Goal: Complete application form: Complete application form

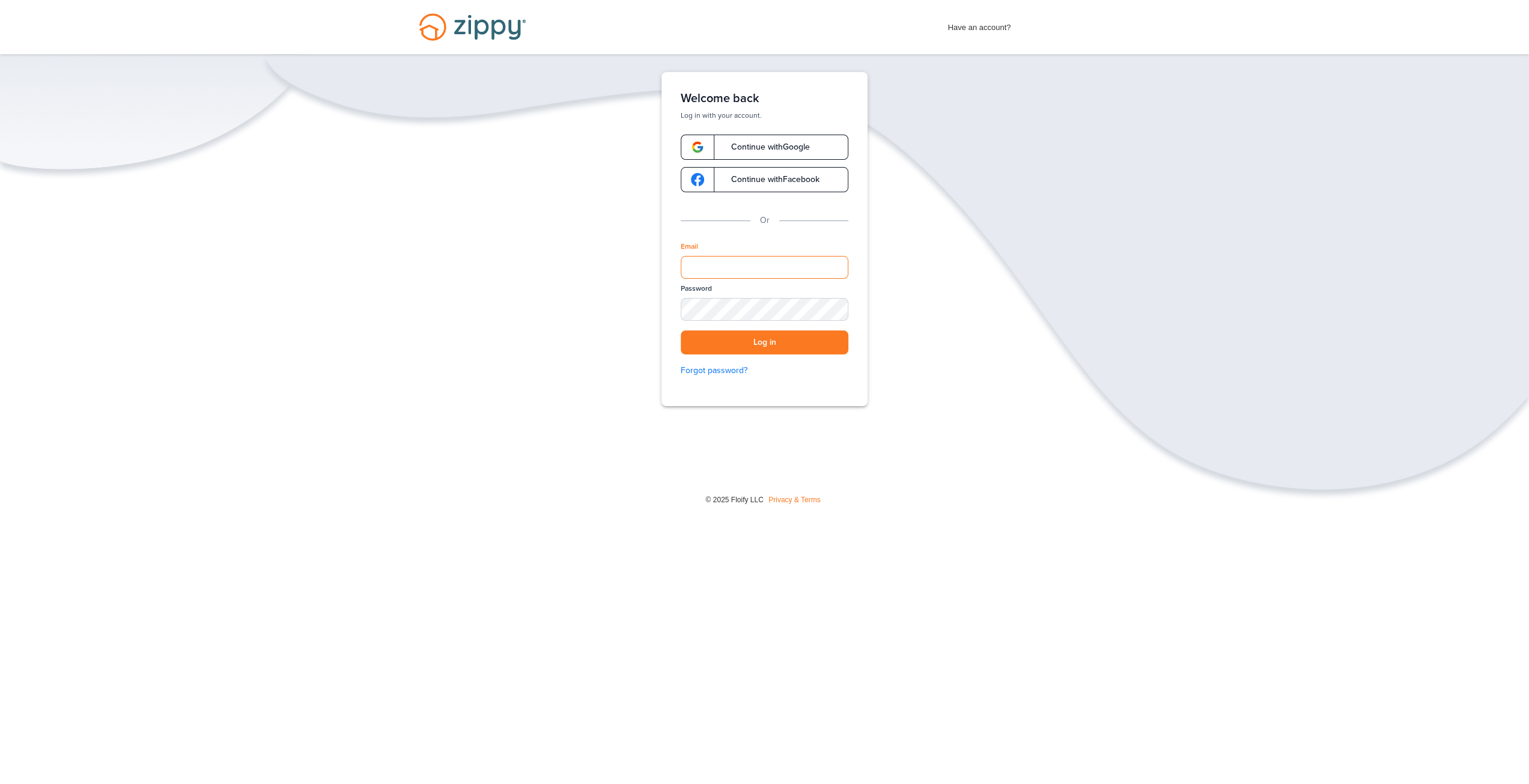
click at [727, 269] on input "Email" at bounding box center [764, 266] width 168 height 23
type input "**********"
click at [782, 153] on link "Continue with Google" at bounding box center [764, 147] width 168 height 25
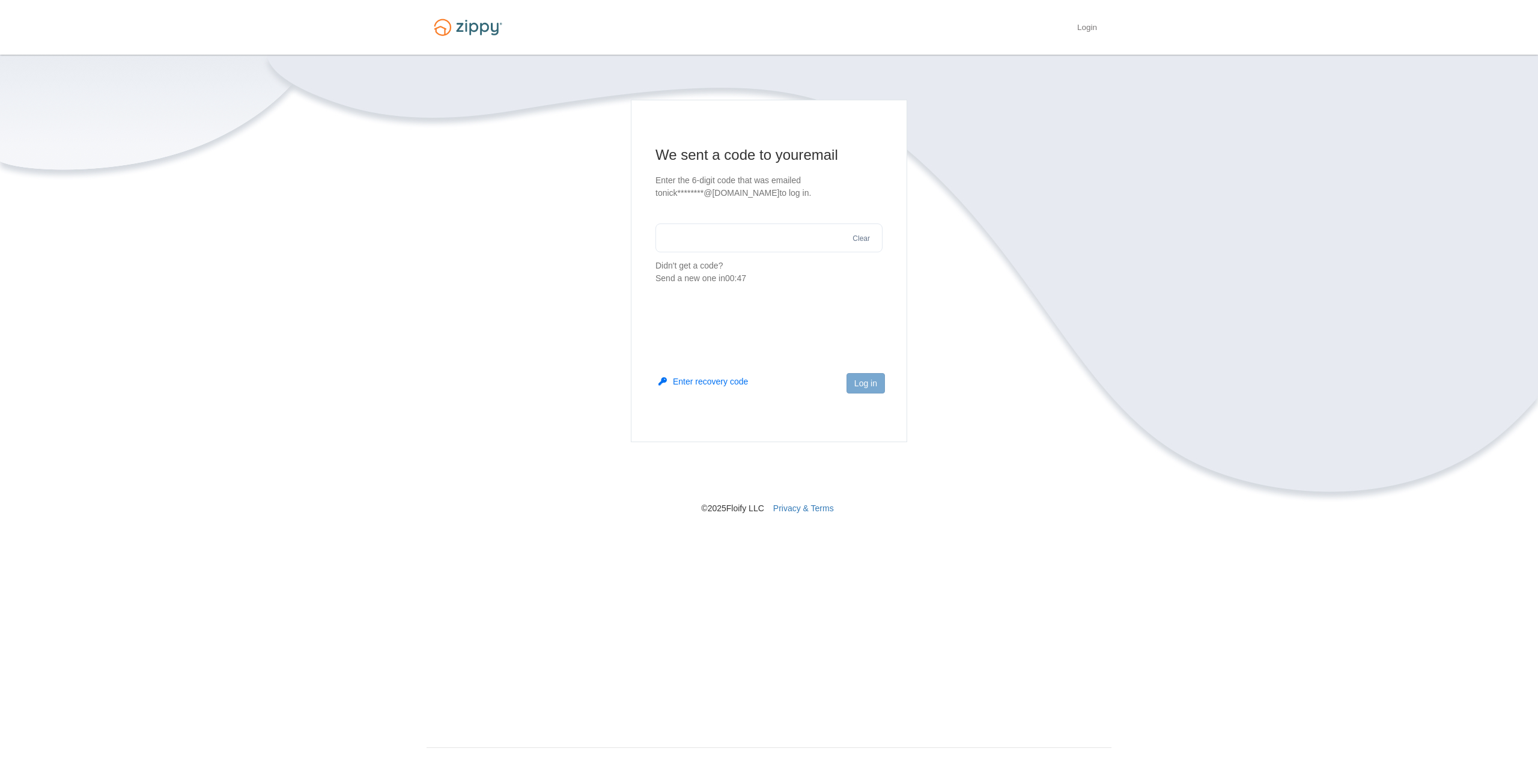
click at [713, 237] on input "text" at bounding box center [769, 237] width 228 height 29
type input "******"
click at [876, 382] on button "Log in" at bounding box center [865, 383] width 39 height 20
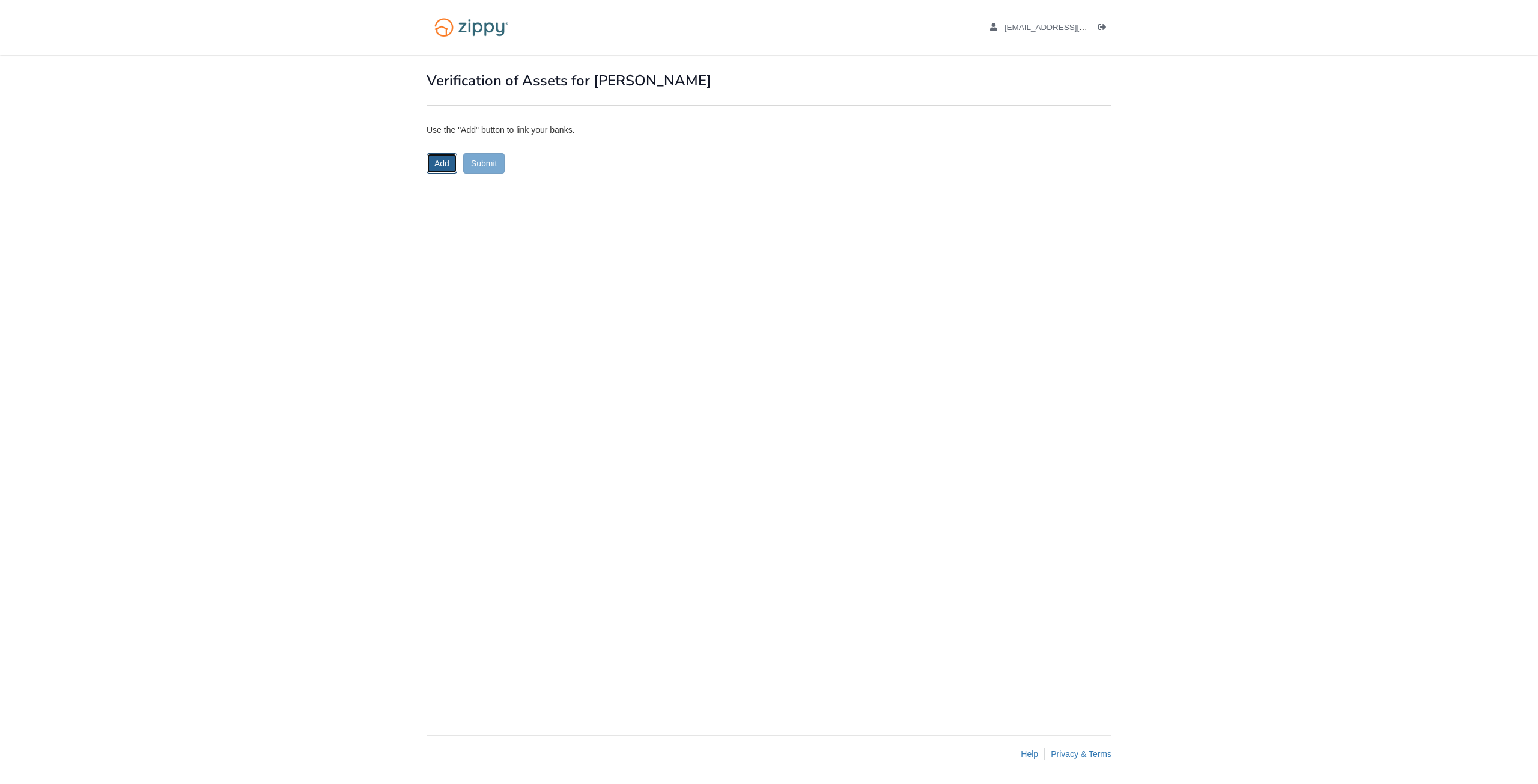
click at [439, 166] on button "Add" at bounding box center [441, 164] width 31 height 20
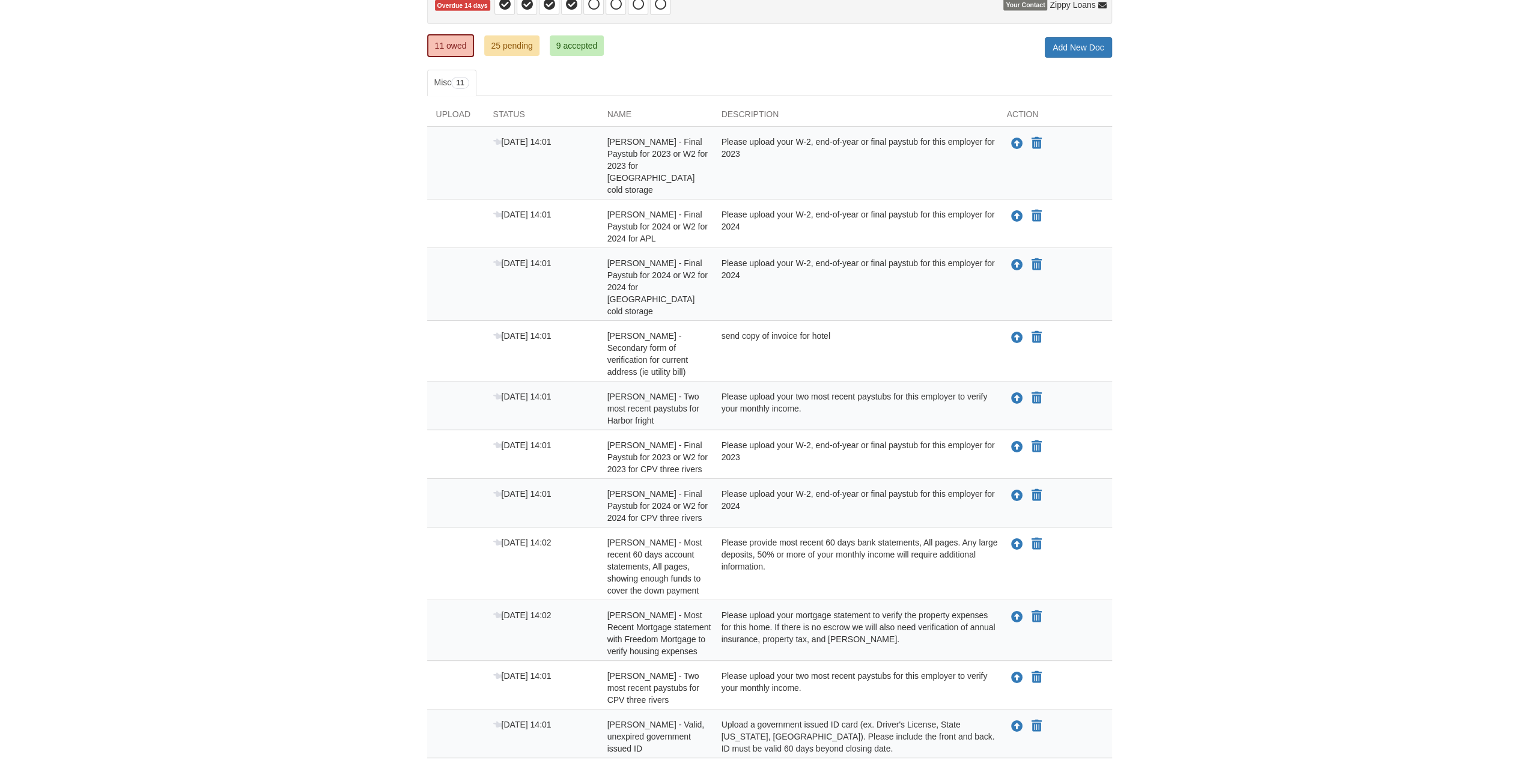
scroll to position [180, 0]
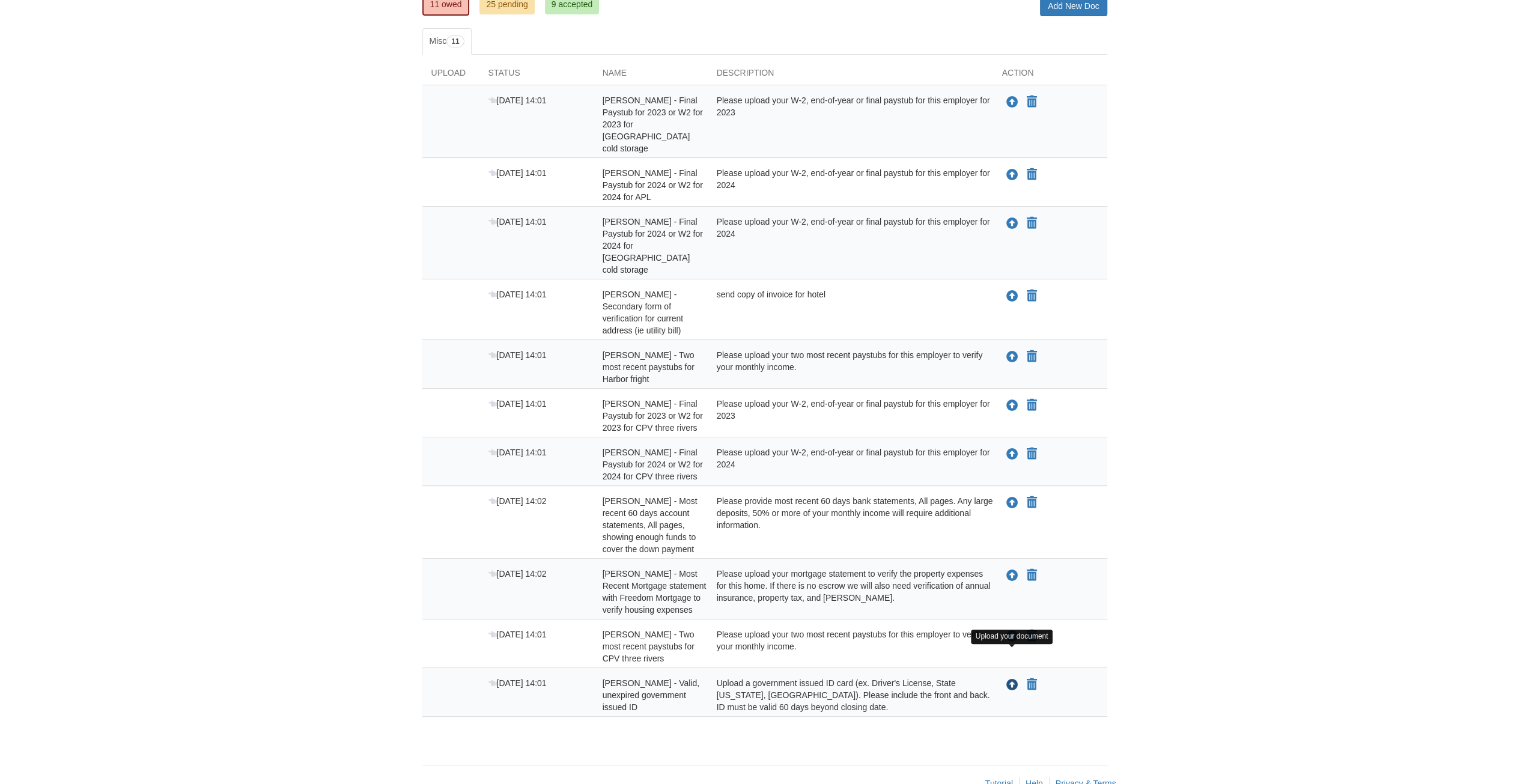
click at [1011, 679] on icon "Upload Nicholas Creasy - Valid, unexpired government issued ID" at bounding box center [1012, 685] width 12 height 12
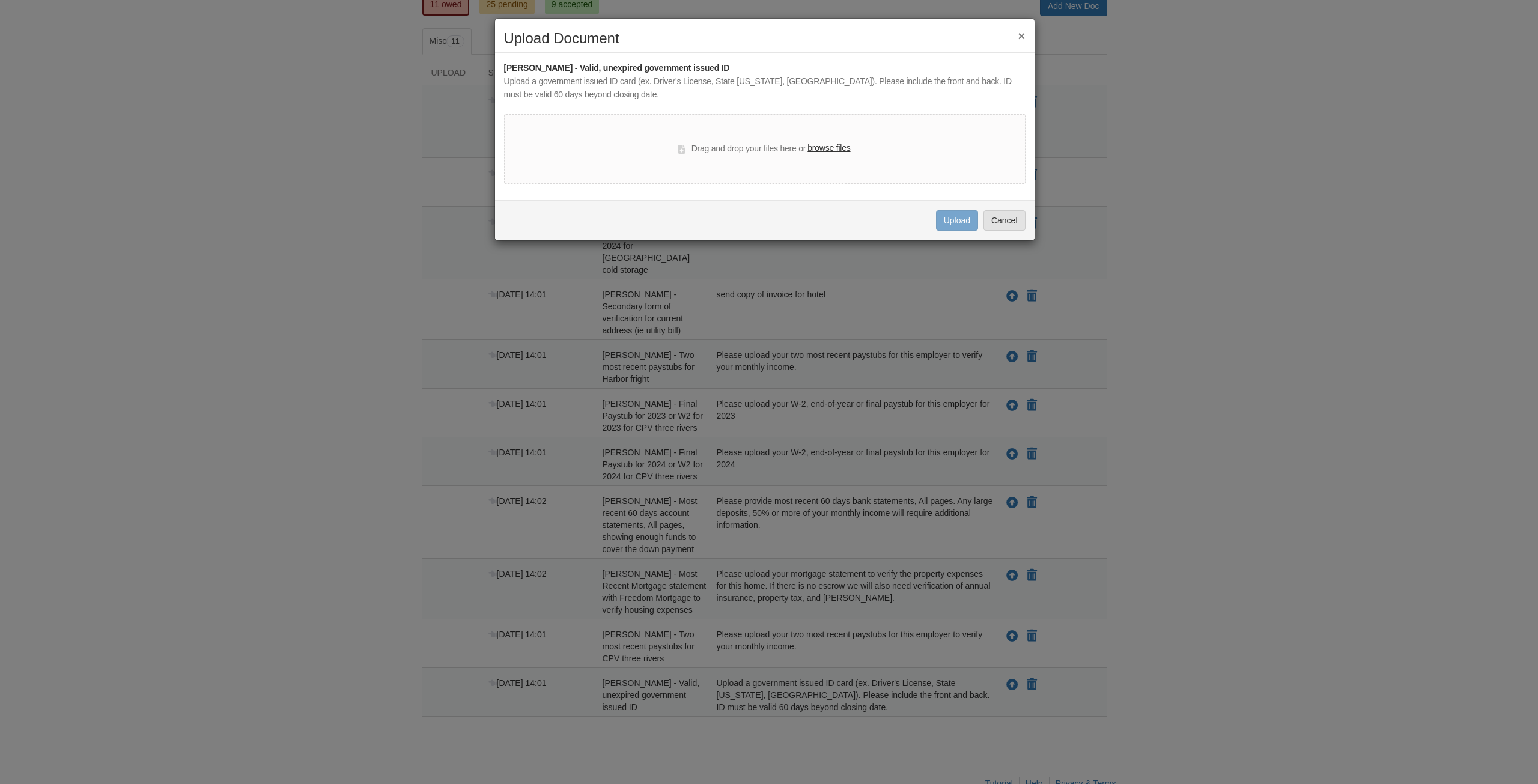
click at [834, 143] on label "browse files" at bounding box center [828, 148] width 43 height 13
click at [0, 0] on input "browse files" at bounding box center [0, 0] width 0 height 0
click at [1021, 34] on button "×" at bounding box center [1021, 35] width 7 height 13
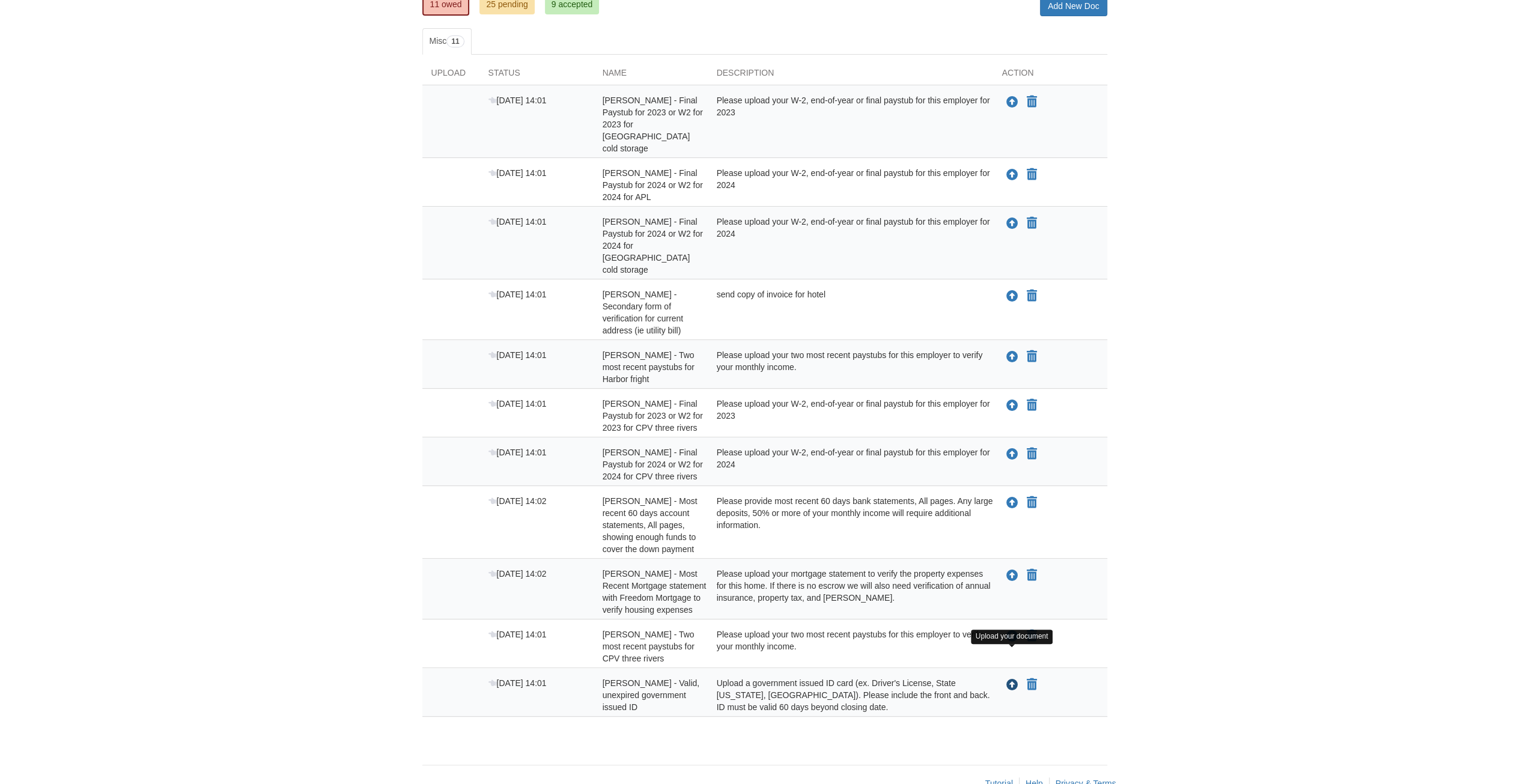
click at [1013, 679] on icon "Upload Nicholas Creasy - Valid, unexpired government issued ID" at bounding box center [1012, 685] width 12 height 12
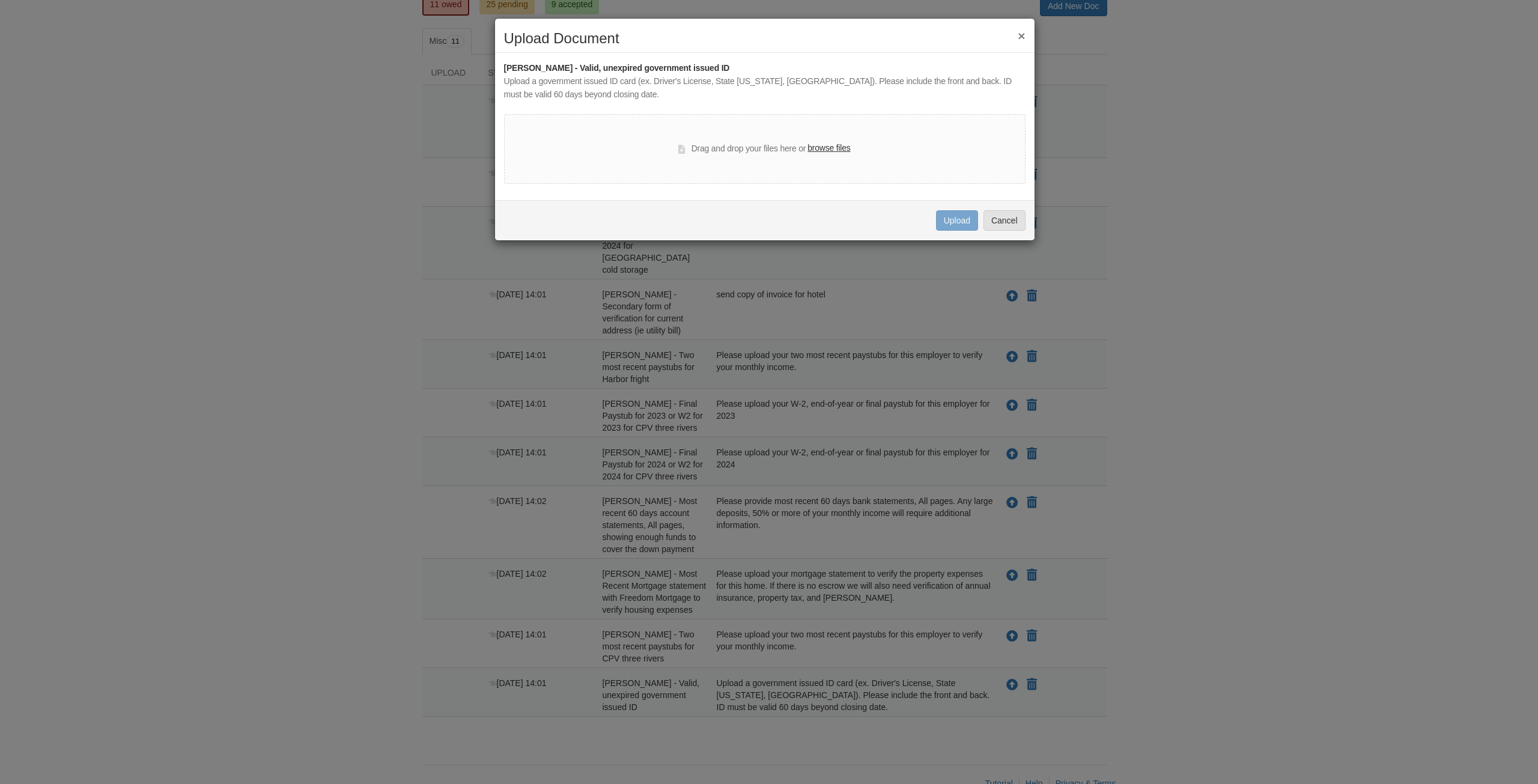
click at [829, 149] on label "browse files" at bounding box center [828, 148] width 43 height 13
click at [0, 0] on input "browse files" at bounding box center [0, 0] width 0 height 0
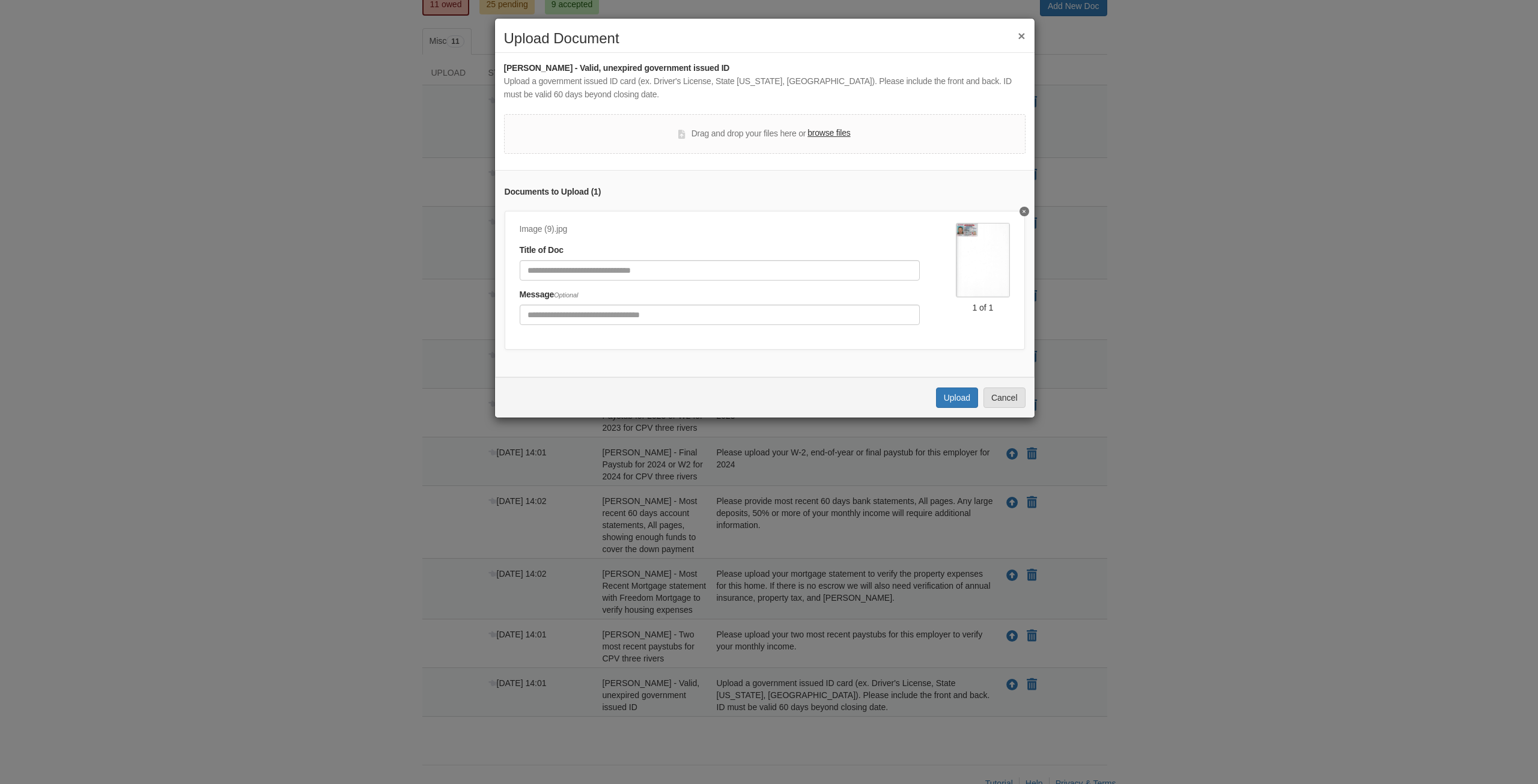
click at [967, 244] on img at bounding box center [983, 259] width 54 height 74
click at [953, 402] on button "Upload" at bounding box center [957, 397] width 42 height 20
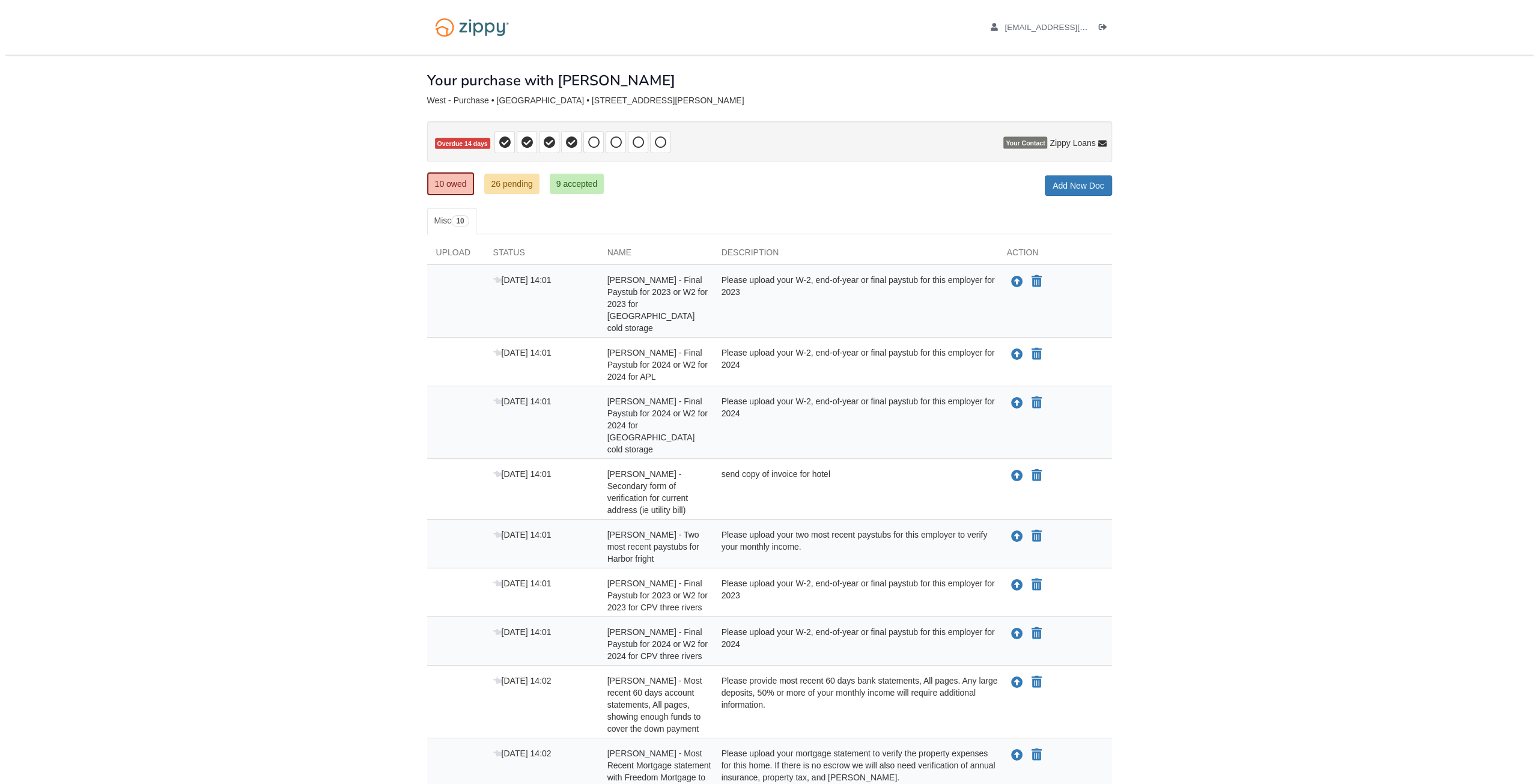
scroll to position [131, 0]
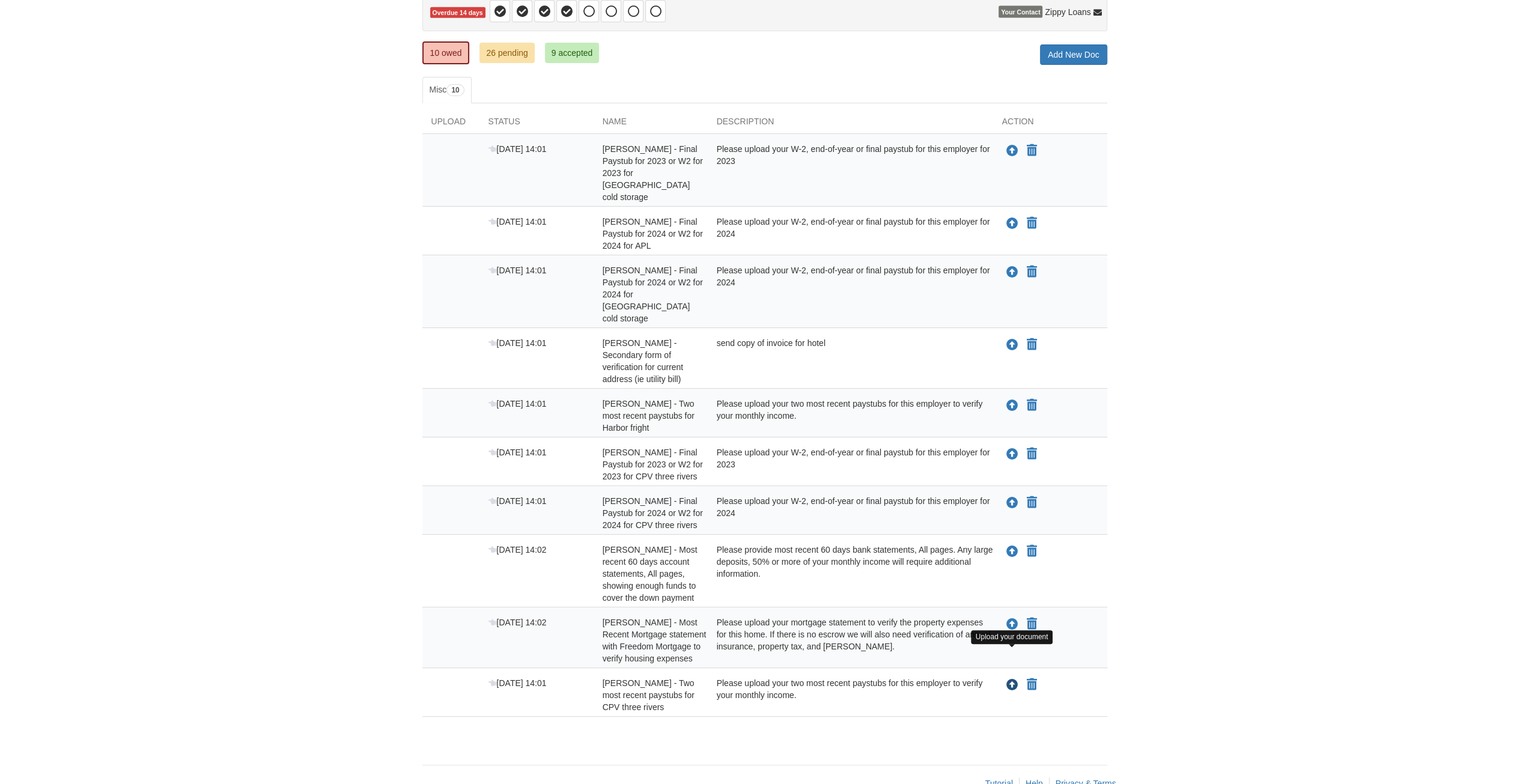
click at [1012, 679] on icon "Upload Nicholas Creasy - Two most recent paystubs for CPV three rivers" at bounding box center [1012, 685] width 12 height 12
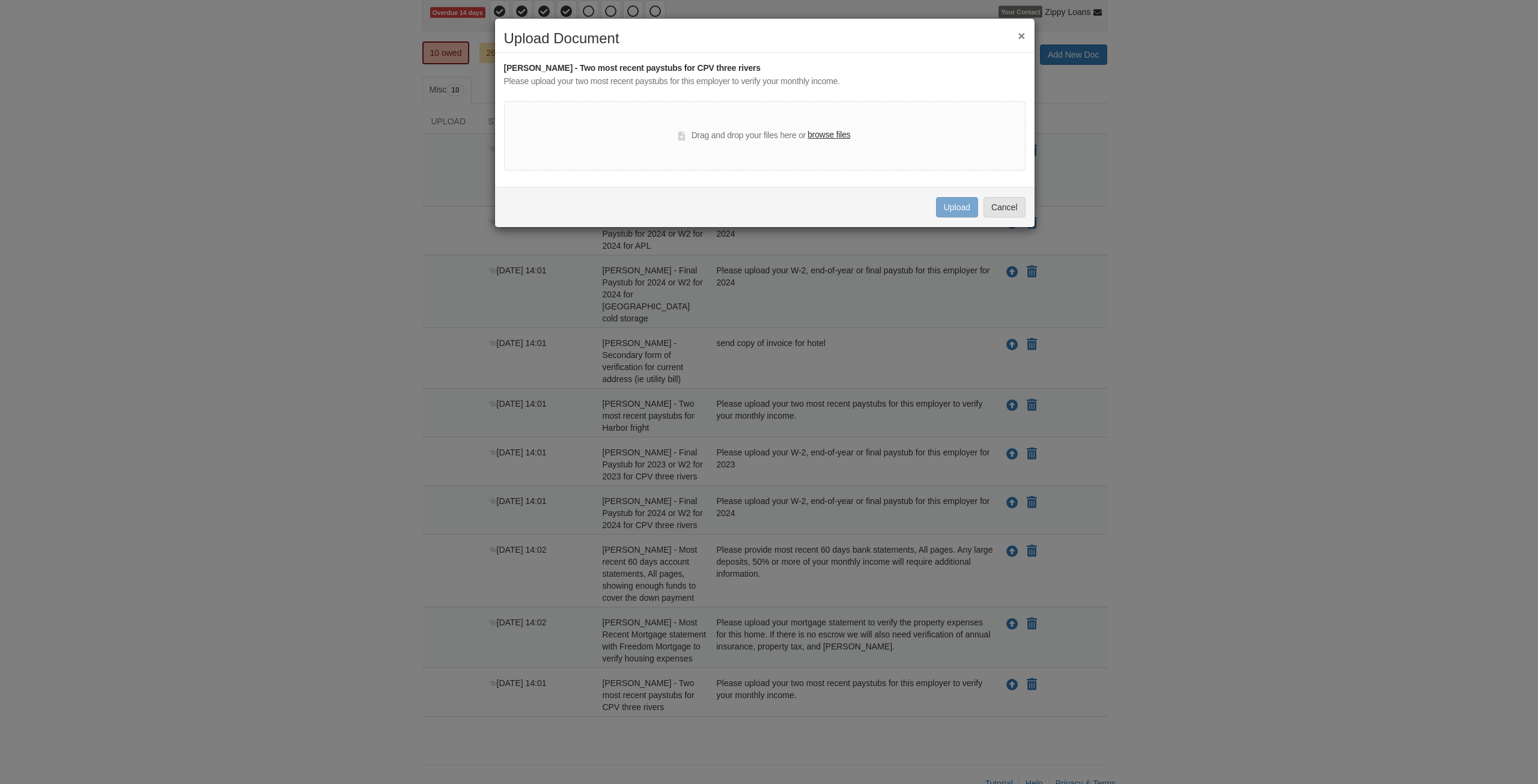
click at [834, 133] on label "browse files" at bounding box center [828, 135] width 43 height 13
click at [0, 0] on input "browse files" at bounding box center [0, 0] width 0 height 0
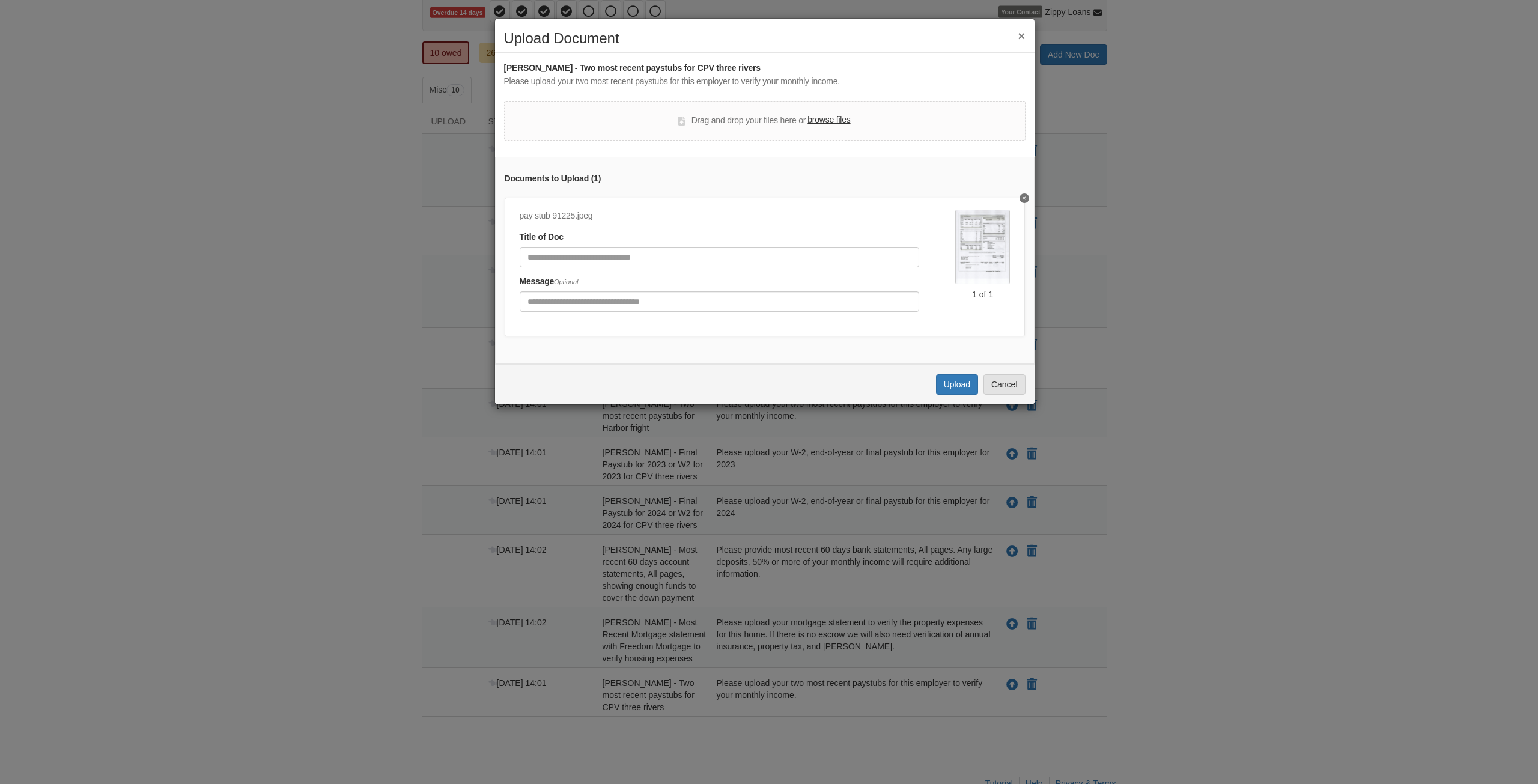
click at [829, 121] on label "browse files" at bounding box center [828, 120] width 43 height 13
click at [0, 0] on input "browse files" at bounding box center [0, 0] width 0 height 0
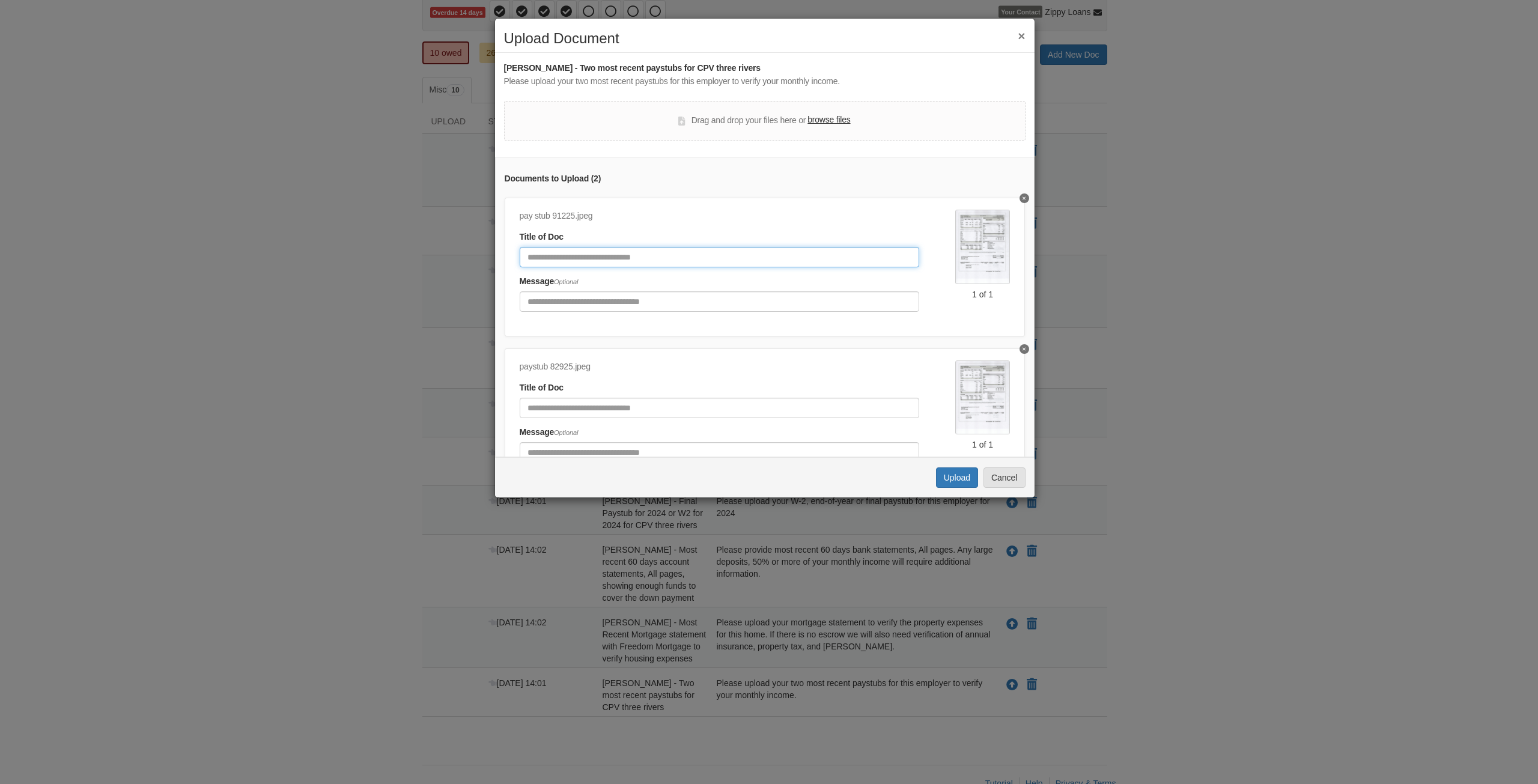
click at [605, 258] on input "Document Title" at bounding box center [720, 256] width 400 height 20
type input "*"
click at [961, 476] on button "Upload" at bounding box center [957, 477] width 42 height 20
click at [614, 266] on input "Document Title" at bounding box center [720, 268] width 400 height 20
type input "*******"
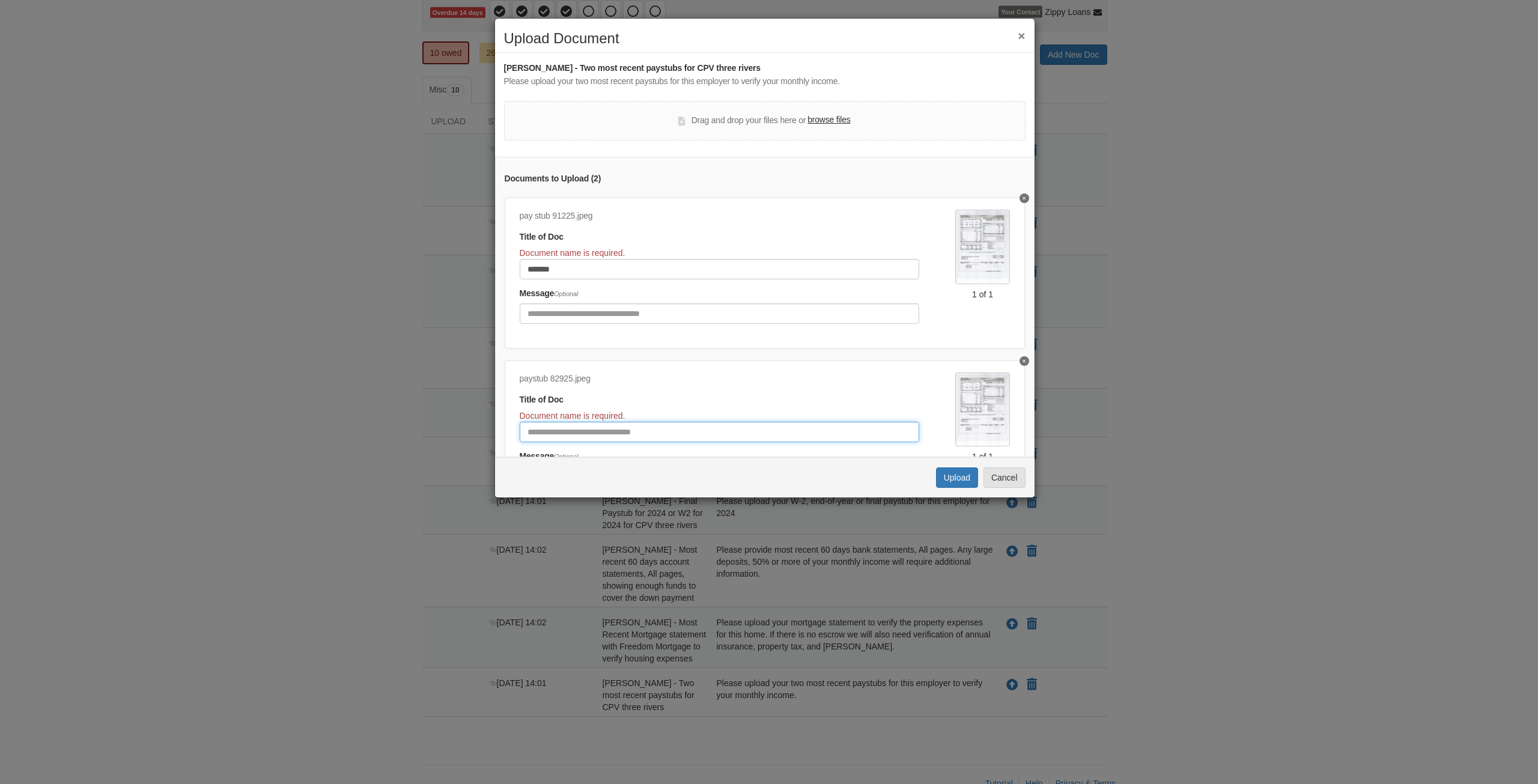
click at [612, 432] on input "Document Title" at bounding box center [720, 432] width 400 height 20
type input "*******"
click at [954, 484] on button "Upload" at bounding box center [957, 477] width 42 height 20
click at [583, 273] on input "*******" at bounding box center [720, 268] width 400 height 20
type input "*********"
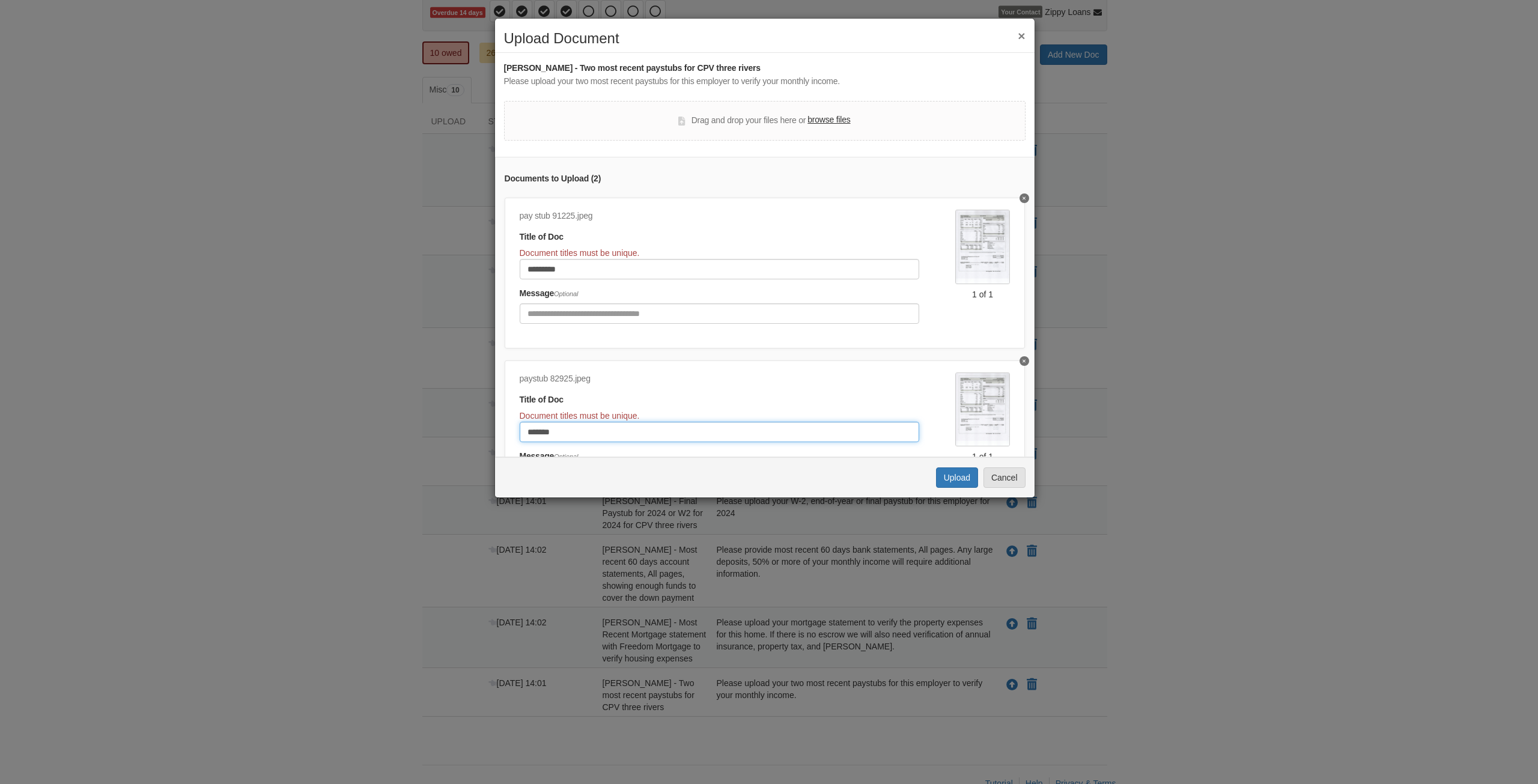
click at [565, 434] on input "*******" at bounding box center [720, 432] width 400 height 20
type input "********"
click at [949, 476] on button "Upload" at bounding box center [957, 477] width 42 height 20
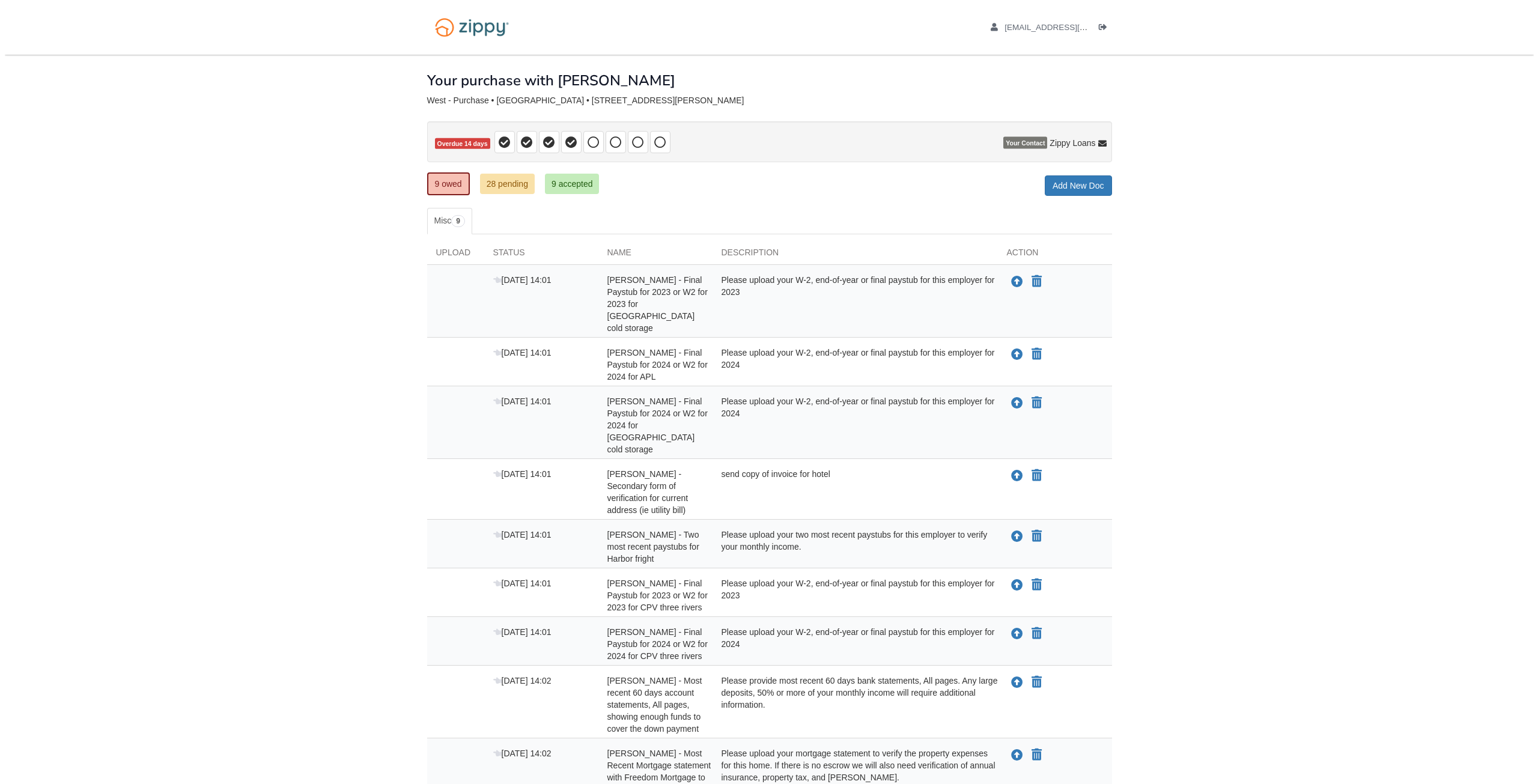
scroll to position [83, 0]
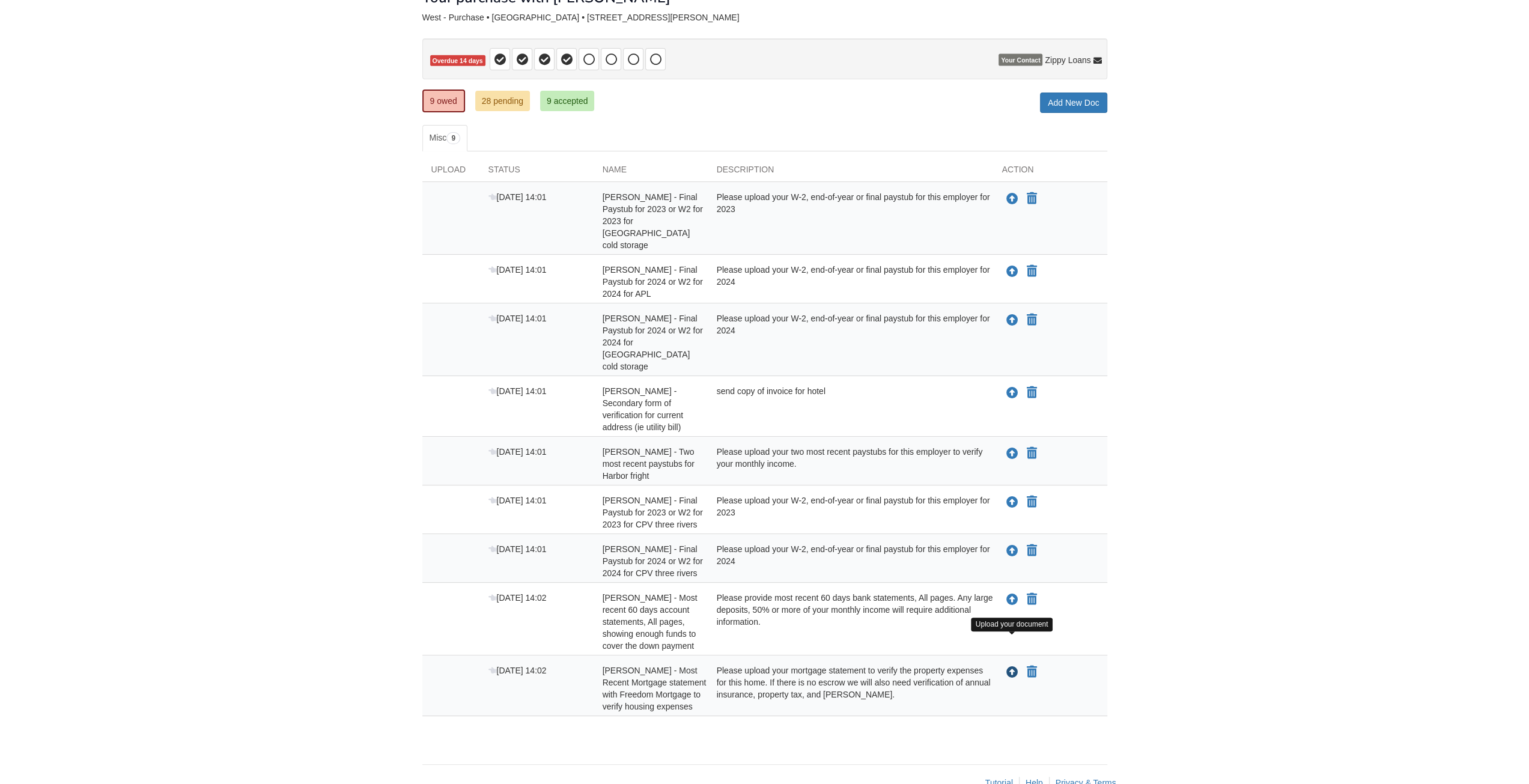
click at [1013, 666] on icon "Upload Nicholas Creasy - Most Recent Mortgage statement with Freedom Mortgage t…" at bounding box center [1012, 672] width 12 height 12
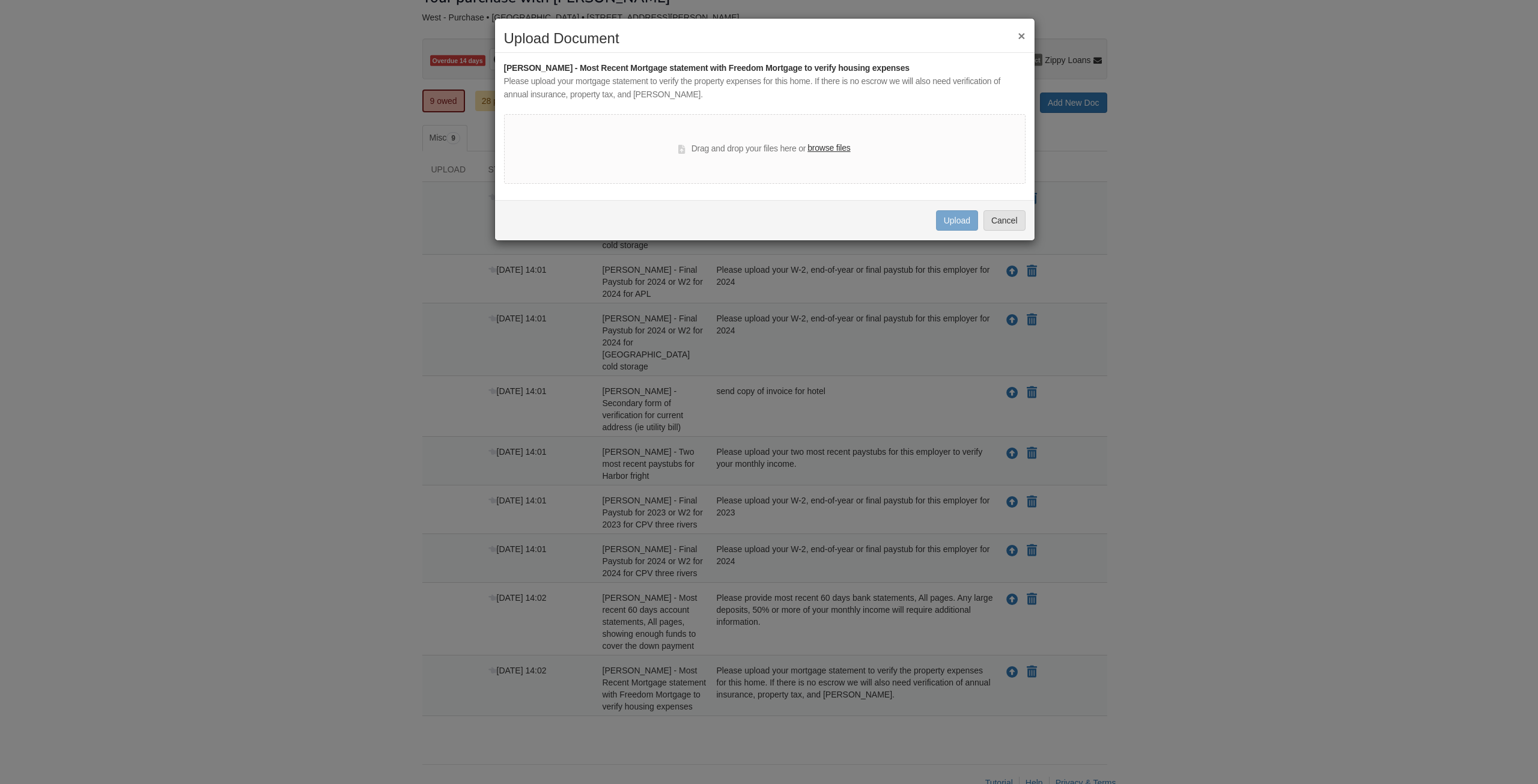
click at [817, 149] on label "browse files" at bounding box center [828, 148] width 43 height 13
click at [0, 0] on input "browse files" at bounding box center [0, 0] width 0 height 0
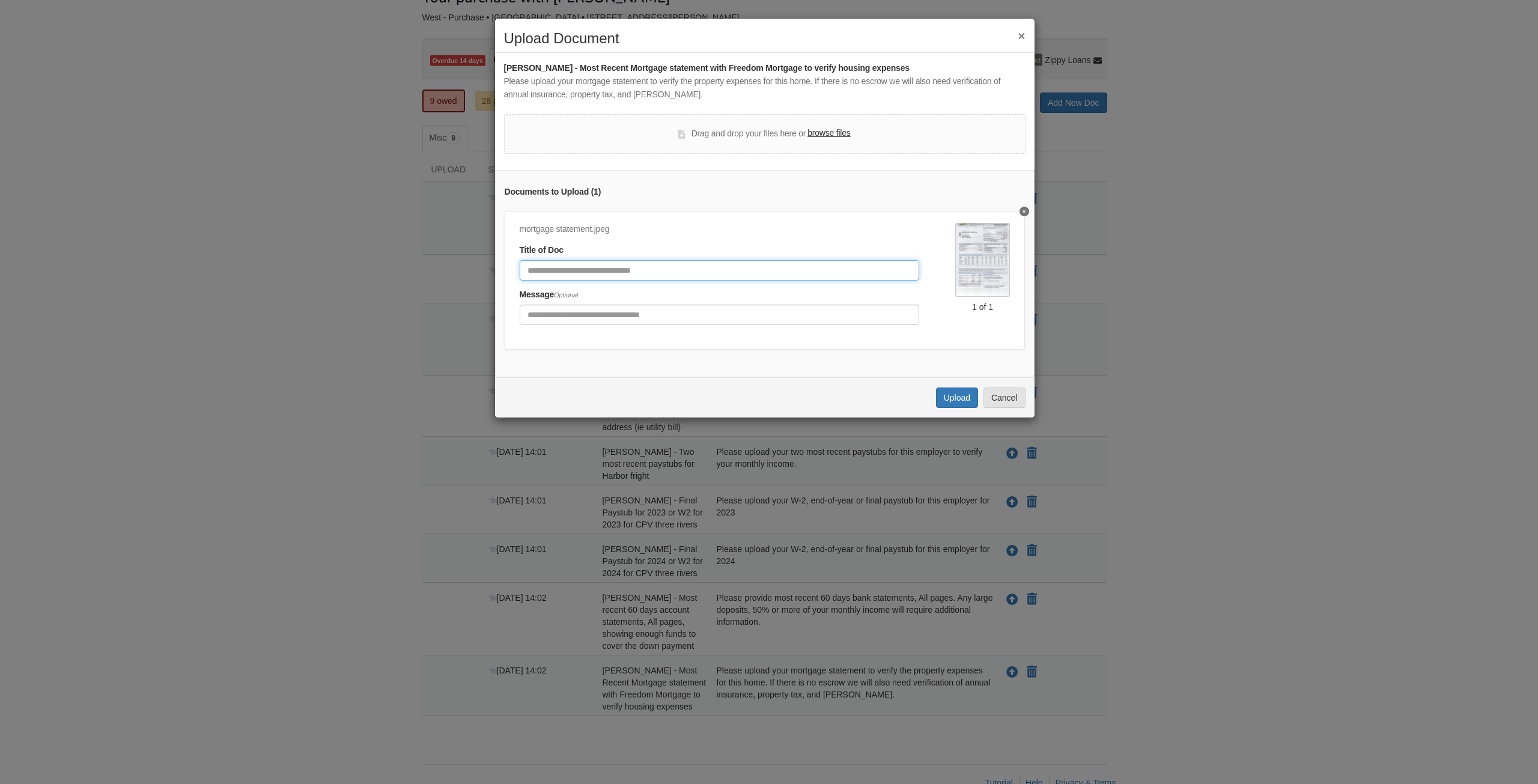
click at [601, 276] on input "Document Title" at bounding box center [720, 270] width 400 height 20
type input "**********"
click at [954, 407] on button "Upload" at bounding box center [957, 397] width 42 height 20
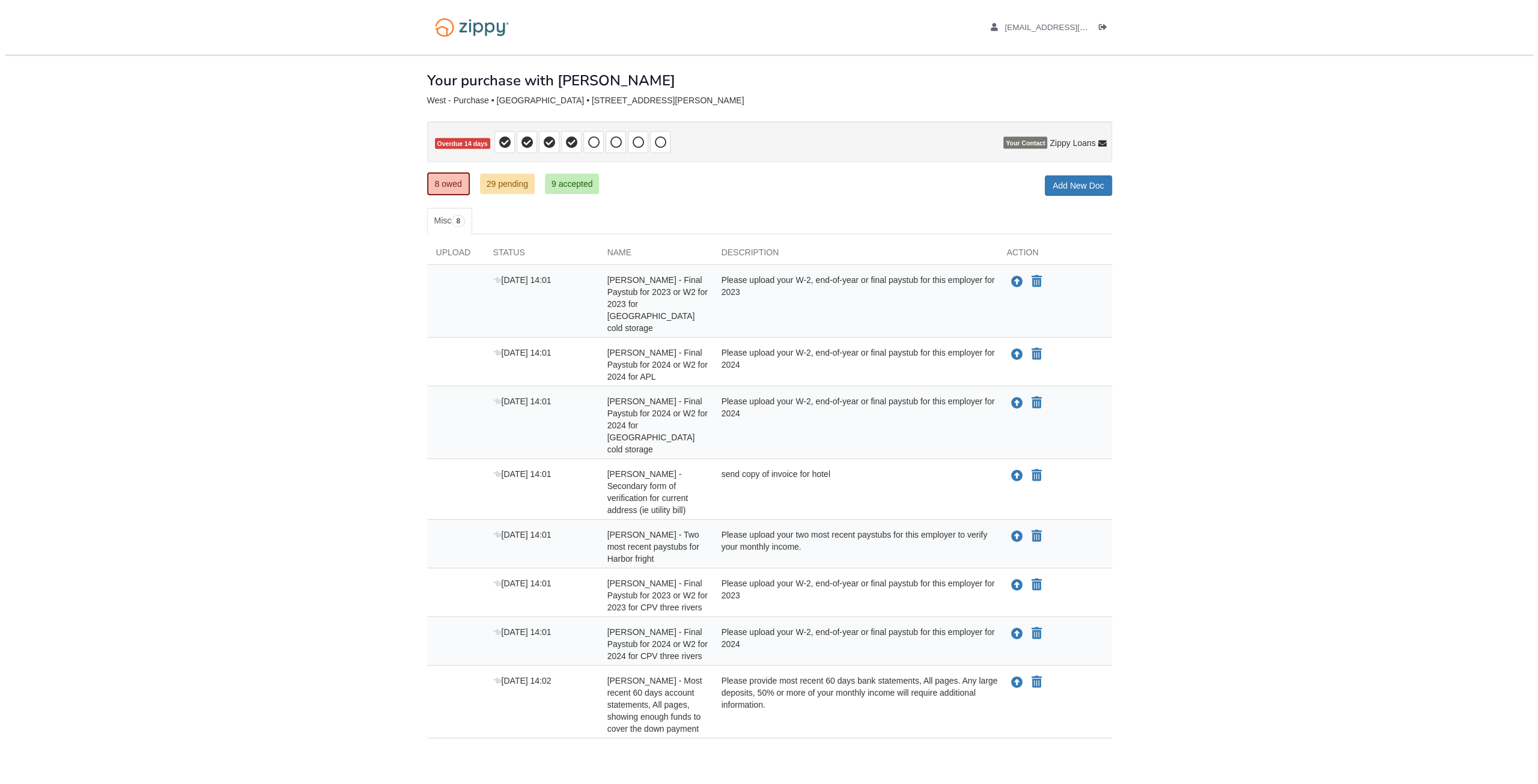
scroll to position [22, 0]
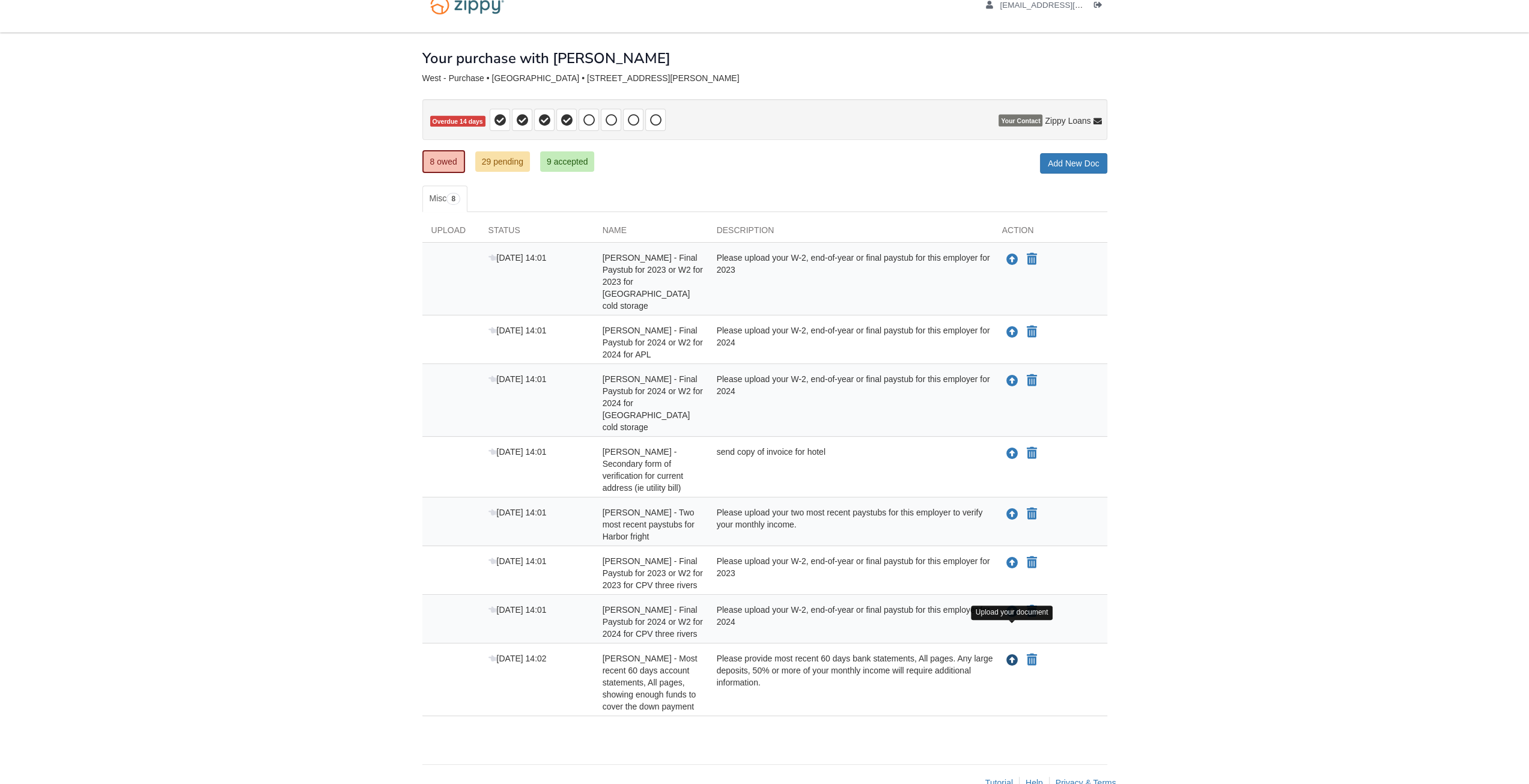
click at [1011, 654] on icon "Upload Nicholas Creasy - Most recent 60 days account statements, All pages, sho…" at bounding box center [1012, 660] width 12 height 12
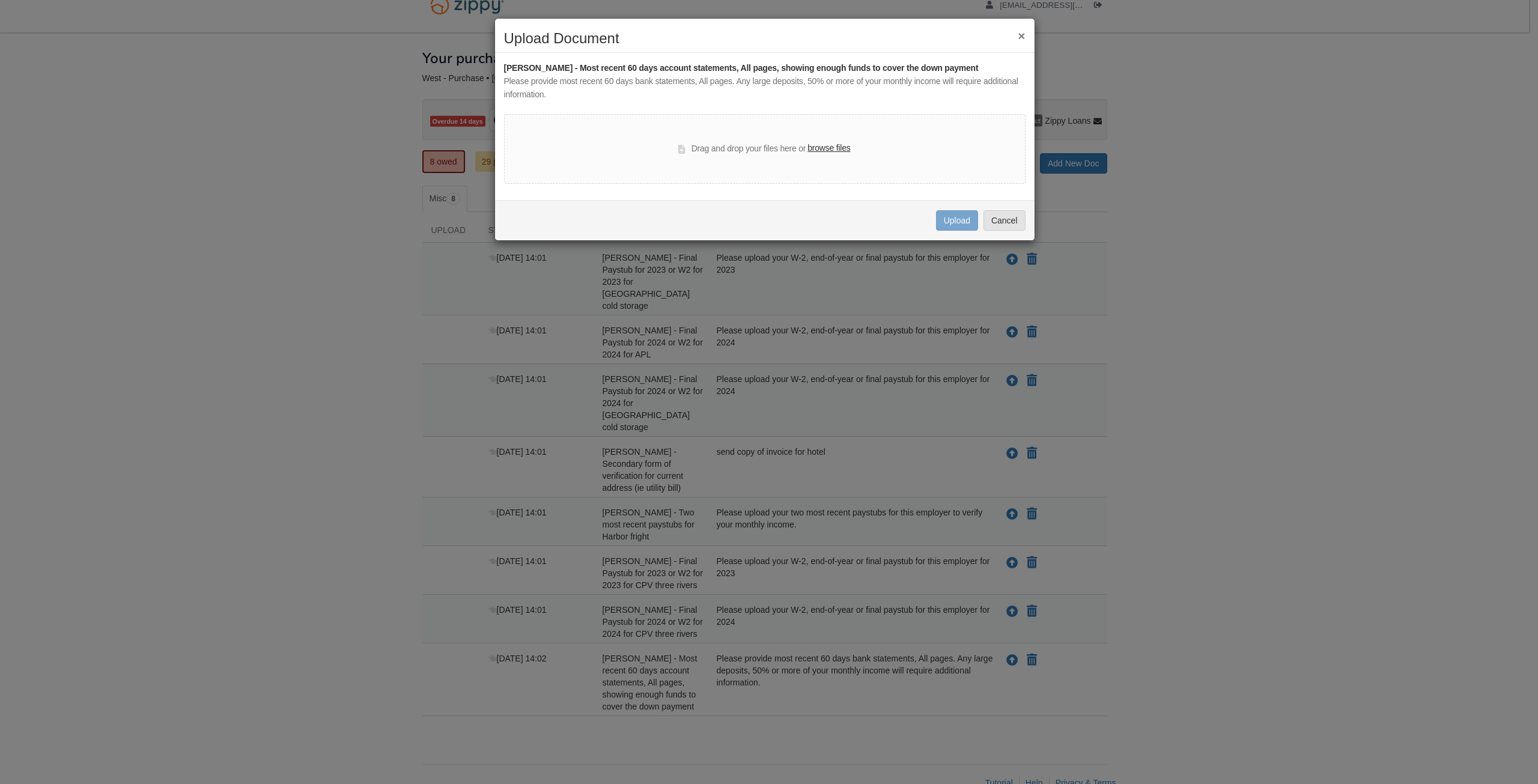
click at [824, 150] on label "browse files" at bounding box center [828, 148] width 43 height 13
click at [0, 0] on input "browse files" at bounding box center [0, 0] width 0 height 0
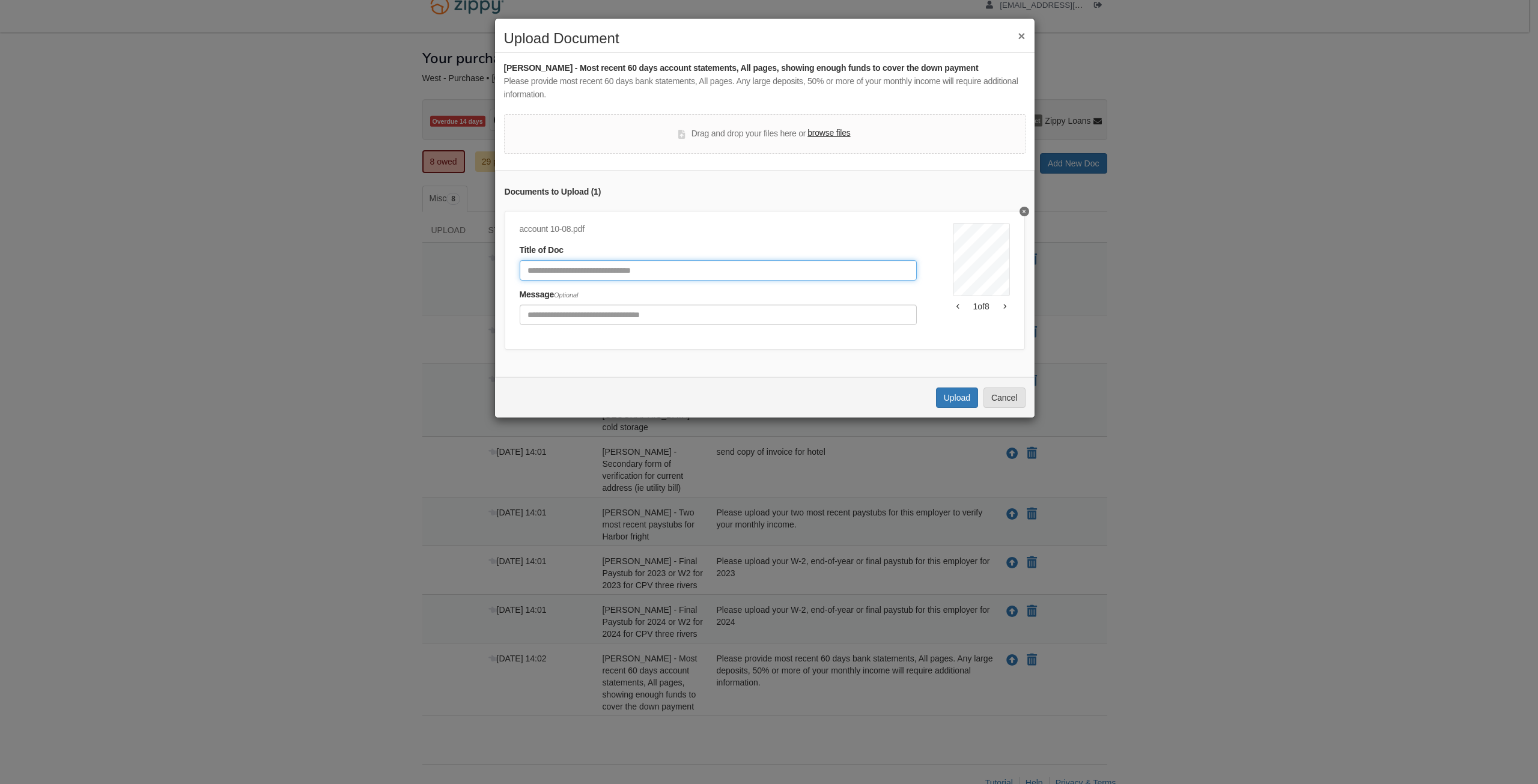
click at [625, 271] on input "Document Title" at bounding box center [719, 270] width 397 height 20
type input "**********"
click at [958, 403] on button "Upload" at bounding box center [957, 397] width 42 height 20
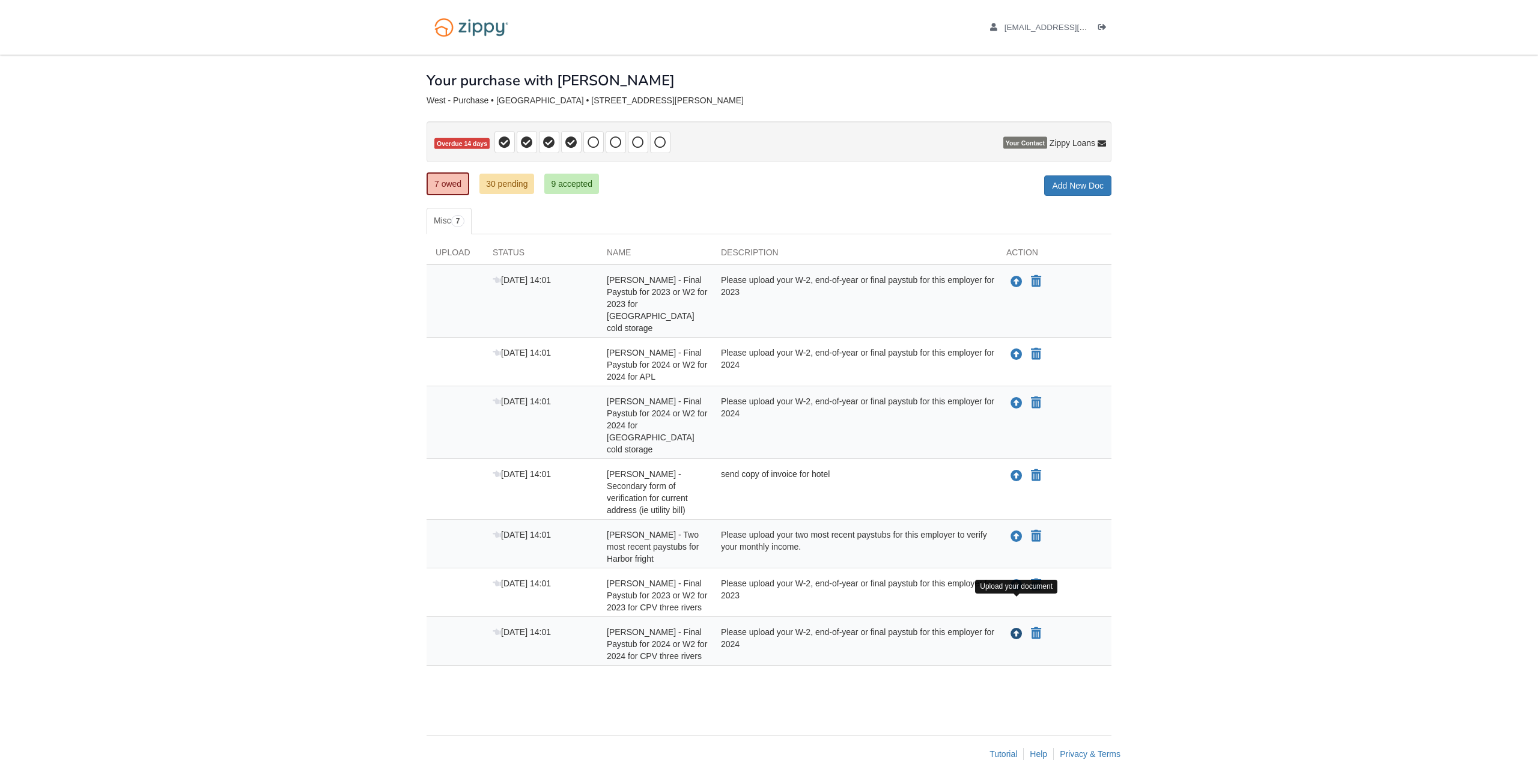
click at [1015, 628] on icon "Upload Nicholas Creasy - Final Paystub for 2024 or W2 for 2024 for CPV three ri…" at bounding box center [1017, 634] width 12 height 12
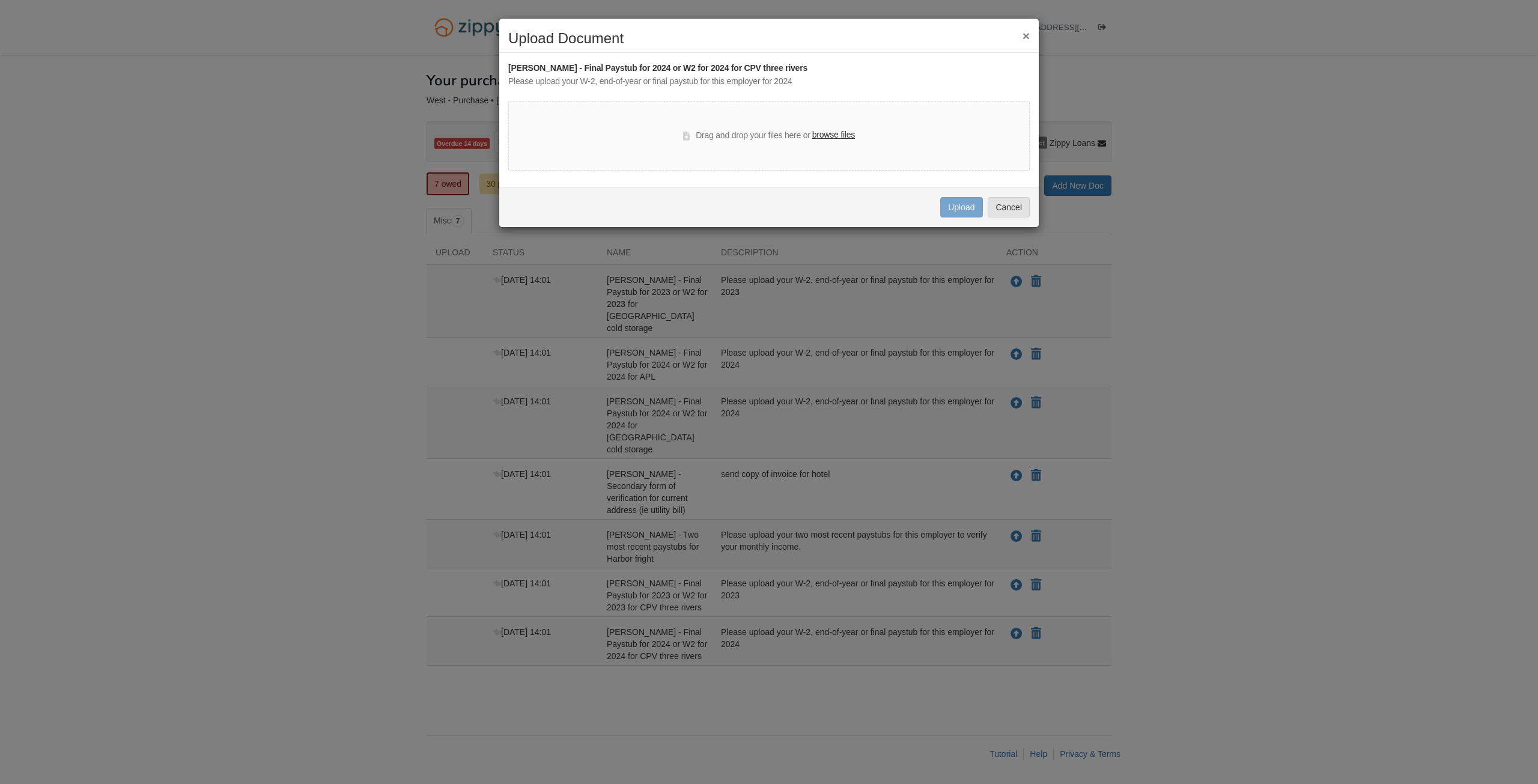
click at [823, 138] on label "browse files" at bounding box center [833, 135] width 43 height 13
click at [0, 0] on input "browse files" at bounding box center [0, 0] width 0 height 0
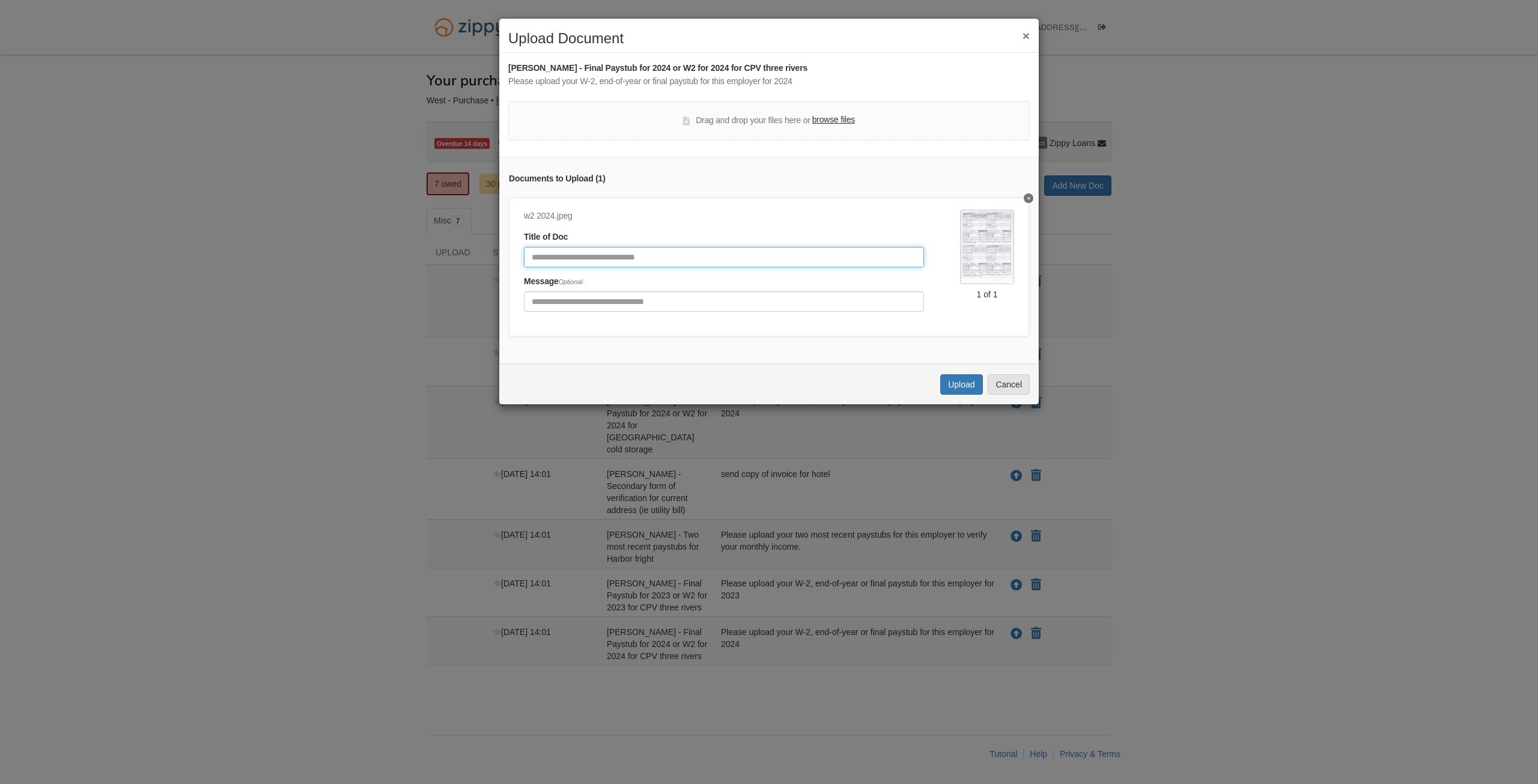
click at [613, 257] on input "Document Title" at bounding box center [724, 256] width 400 height 20
type input "*******"
click at [948, 391] on button "Upload" at bounding box center [961, 384] width 42 height 20
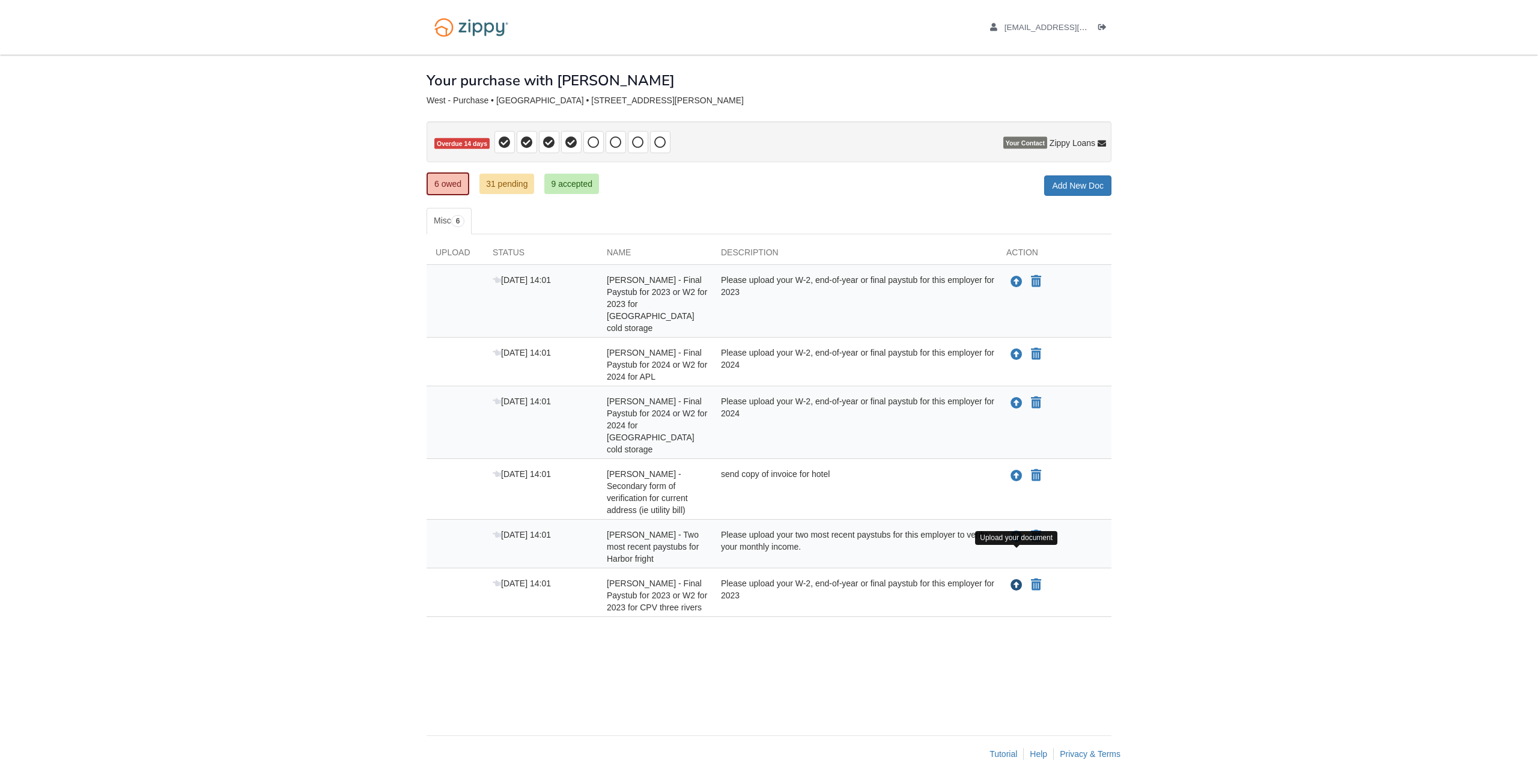
click at [1014, 580] on icon "Upload Nicholas Creasy - Final Paystub for 2023 or W2 for 2023 for CPV three ri…" at bounding box center [1017, 586] width 12 height 12
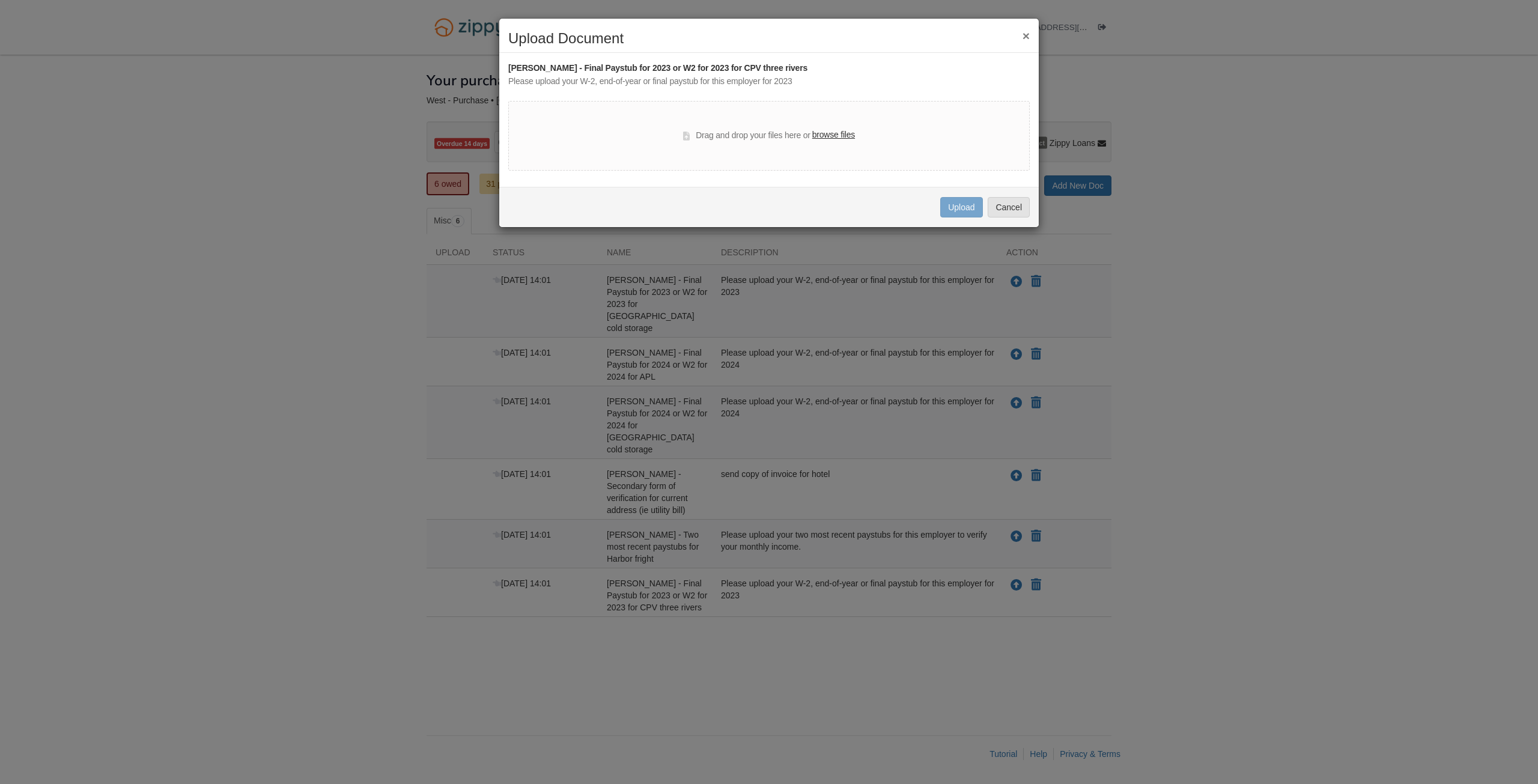
click at [831, 137] on label "browse files" at bounding box center [833, 135] width 43 height 13
click at [0, 0] on input "browse files" at bounding box center [0, 0] width 0 height 0
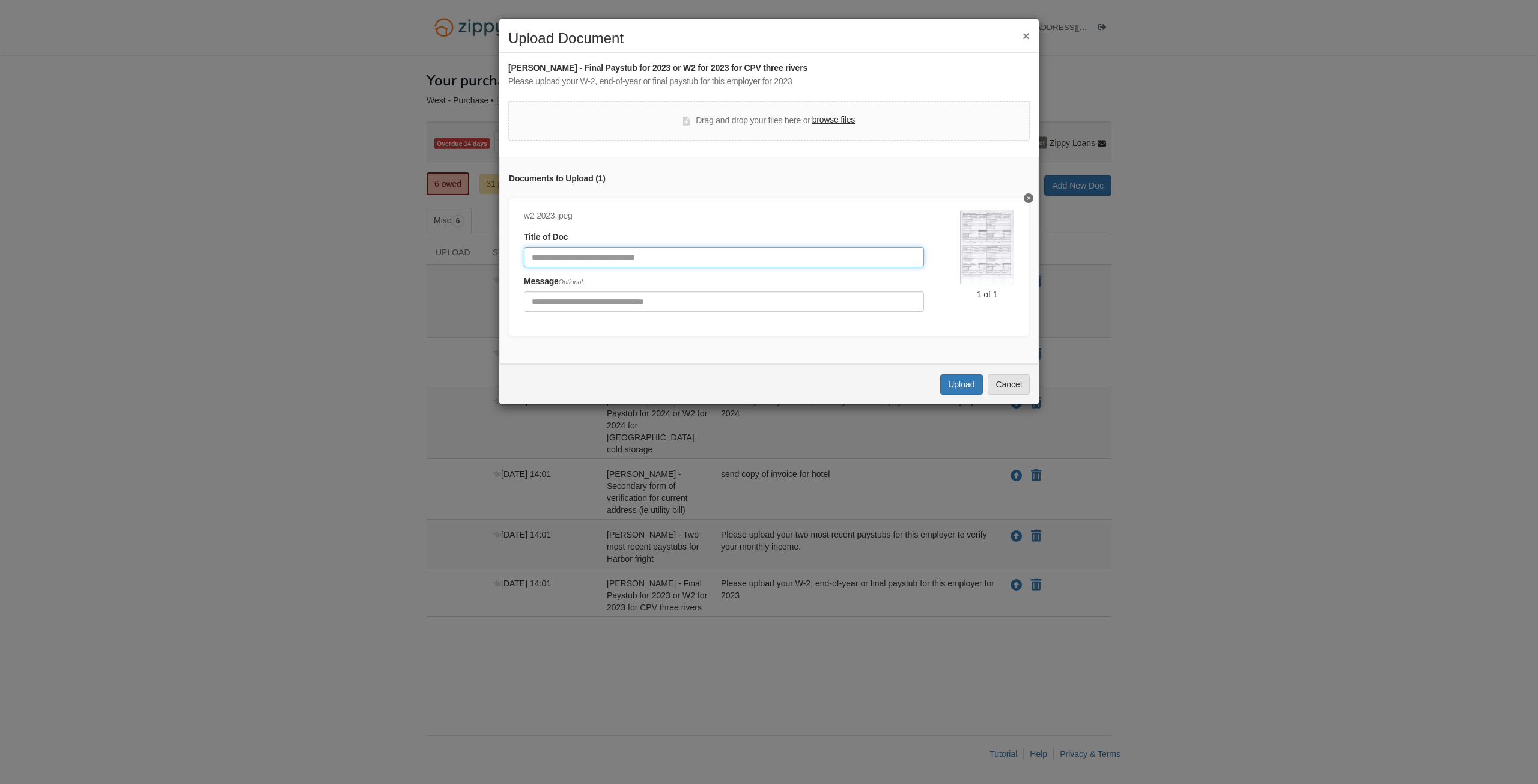
click at [582, 252] on input "Document Title" at bounding box center [724, 256] width 400 height 20
type input "*******"
click at [965, 391] on button "Upload" at bounding box center [961, 384] width 42 height 20
